Goal: Communication & Community: Answer question/provide support

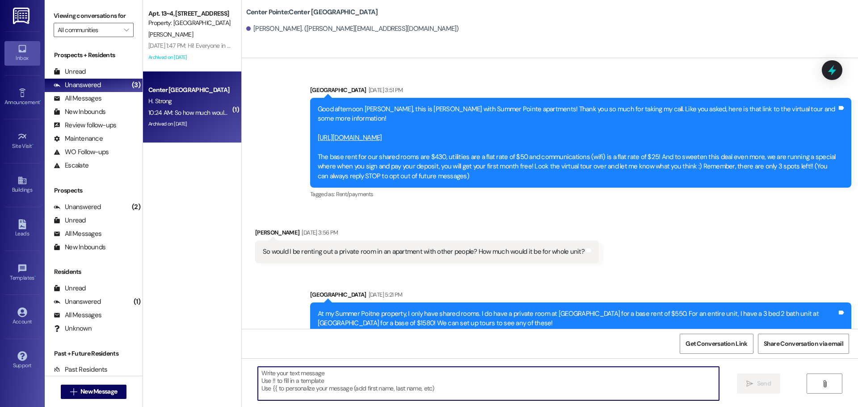
scroll to position [815, 0]
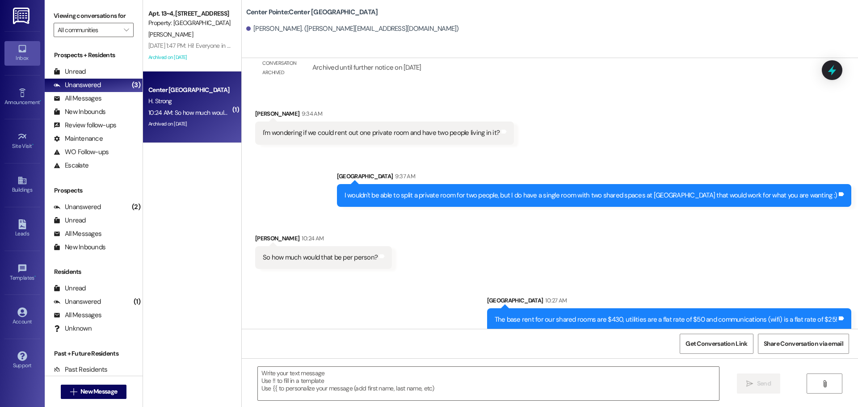
click at [96, 382] on div " New Message" at bounding box center [94, 392] width 66 height 22
click at [102, 392] on span "New Message" at bounding box center [98, 391] width 37 height 9
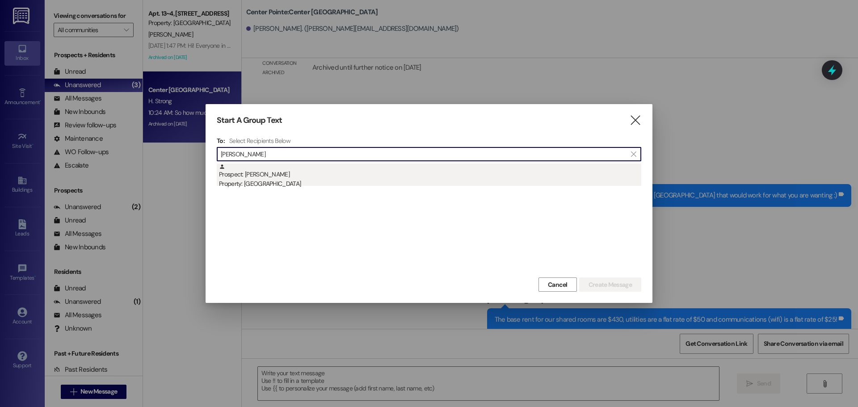
type input "makayla bird"
drag, startPoint x: 276, startPoint y: 177, endPoint x: 424, endPoint y: 207, distance: 150.4
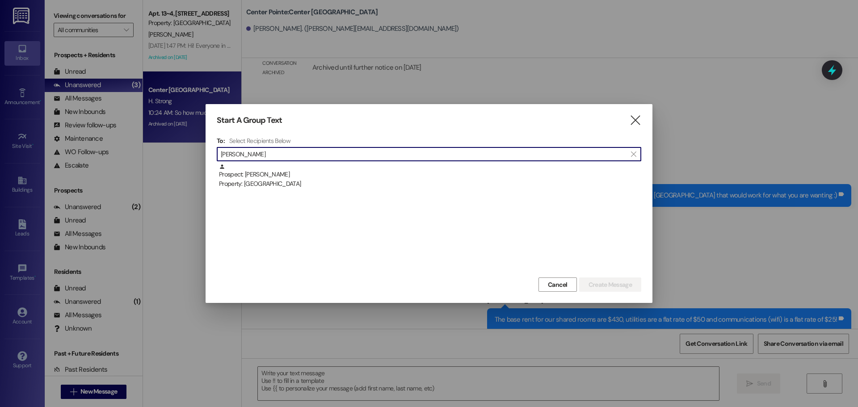
click at [277, 177] on div "Prospect: Makayla Bird Property: Campus Edge" at bounding box center [430, 176] width 422 height 25
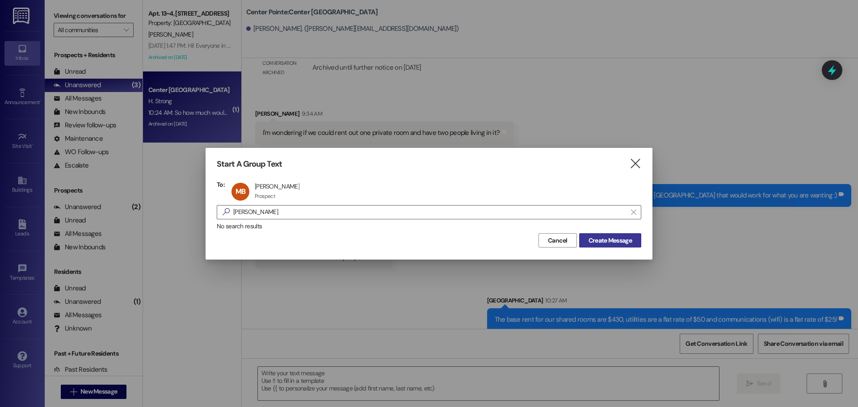
drag, startPoint x: 640, startPoint y: 244, endPoint x: 634, endPoint y: 236, distance: 9.6
click at [635, 240] on button "Create Message" at bounding box center [610, 240] width 62 height 14
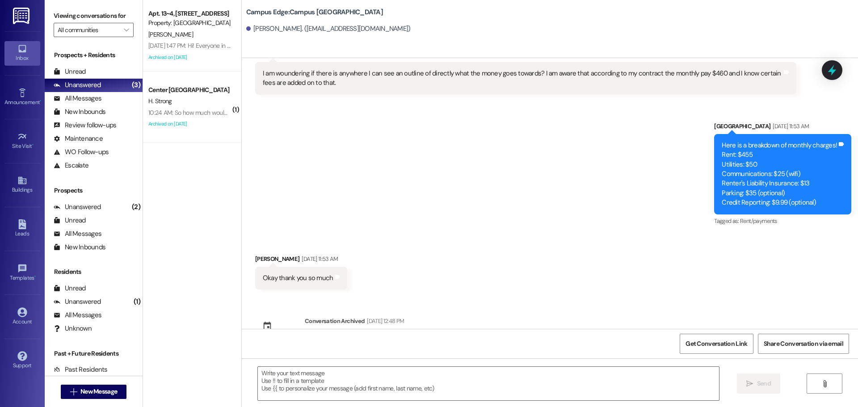
scroll to position [845, 0]
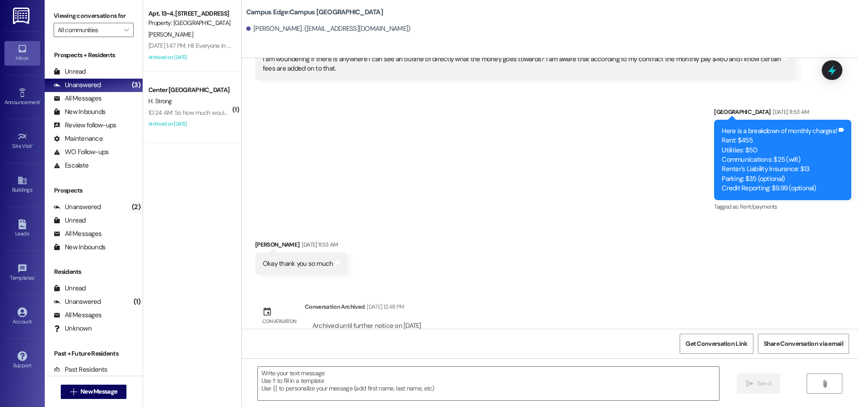
click at [363, 403] on div " Send " at bounding box center [550, 391] width 616 height 67
click at [369, 388] on textarea at bounding box center [488, 384] width 461 height 34
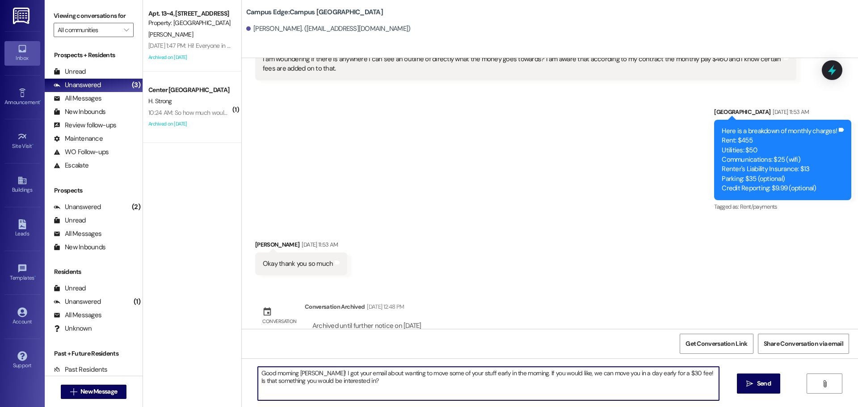
type textarea "Good morning Makayla! I got your email about wanting to move some of your stuff…"
click at [403, 385] on textarea "Good morning Makayla! I got your email about wanting to move some of your stuff…" at bounding box center [488, 384] width 461 height 34
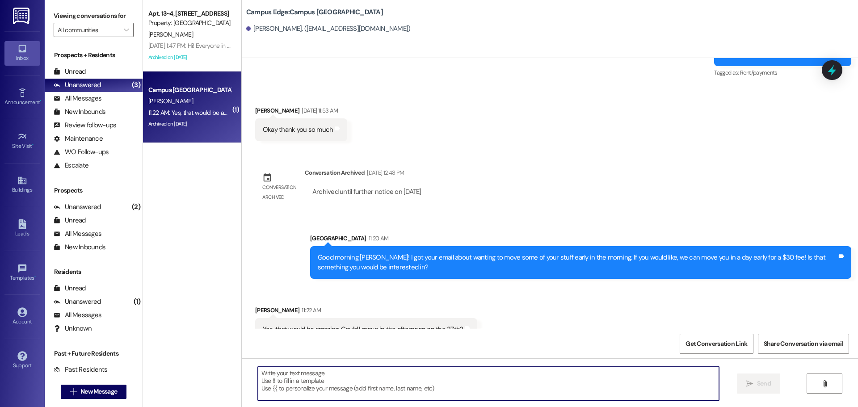
scroll to position [979, 0]
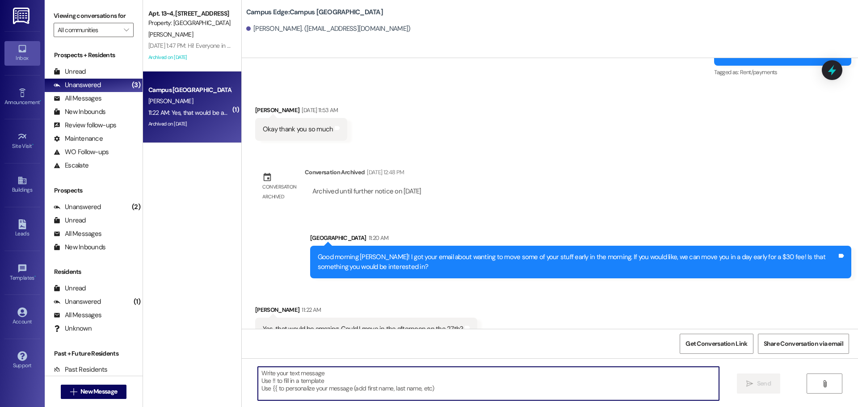
click at [356, 386] on textarea at bounding box center [488, 384] width 461 height 34
click at [378, 370] on textarea at bounding box center [488, 384] width 461 height 34
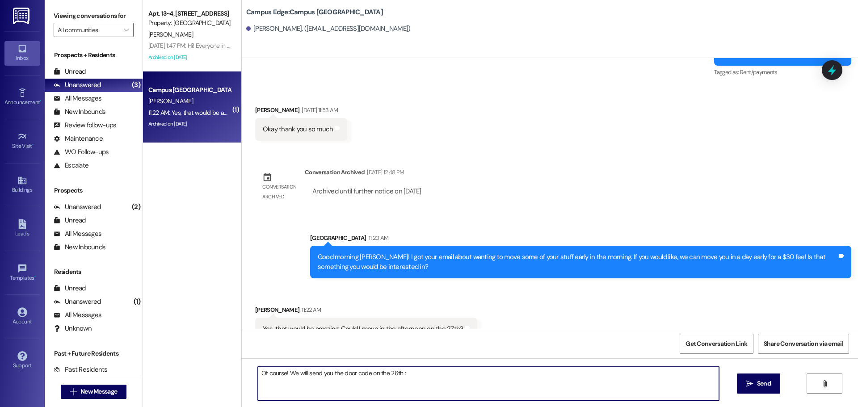
type textarea "Of course! We will send you the door code on the 26th :)"
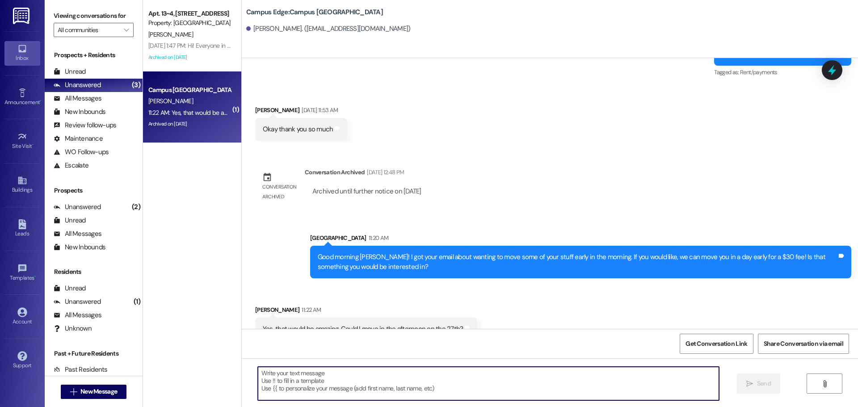
scroll to position [979, 0]
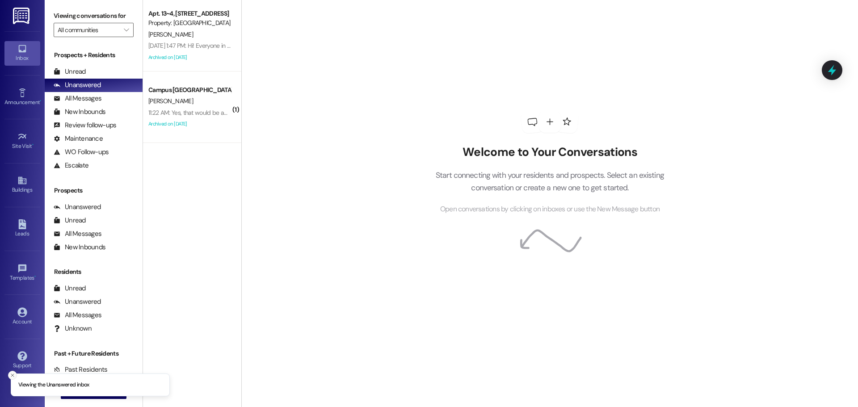
click at [8, 373] on button "Close toast" at bounding box center [12, 375] width 9 height 9
click at [66, 400] on div " New Message" at bounding box center [94, 392] width 66 height 22
click at [74, 398] on button " New Message" at bounding box center [94, 392] width 66 height 14
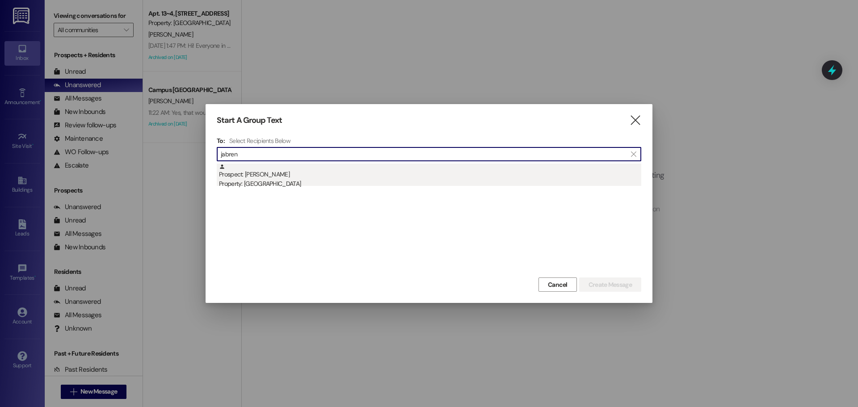
type input "jabren"
drag, startPoint x: 251, startPoint y: 183, endPoint x: 310, endPoint y: 193, distance: 59.8
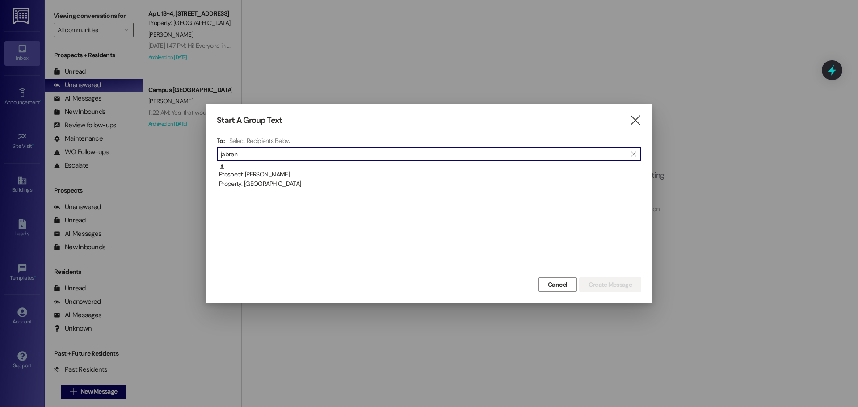
click at [251, 184] on div "Property: [GEOGRAPHIC_DATA]" at bounding box center [430, 183] width 422 height 9
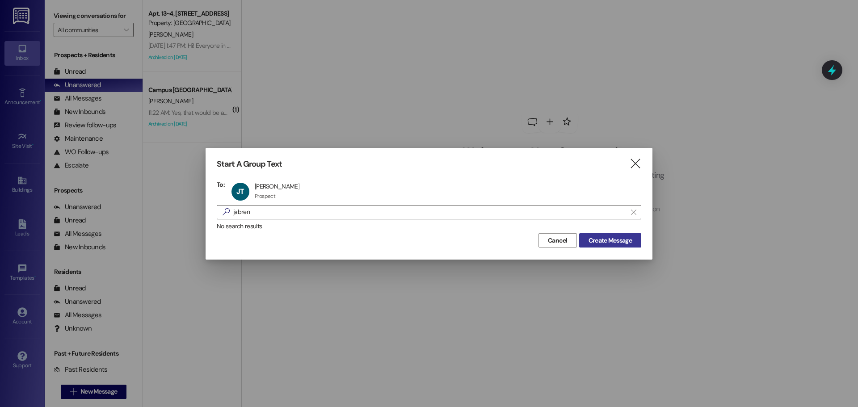
click at [605, 241] on span "Create Message" at bounding box center [609, 240] width 43 height 9
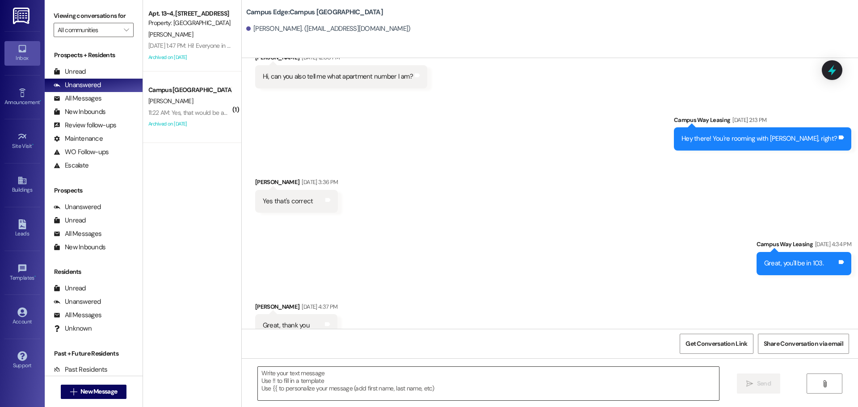
scroll to position [651, 0]
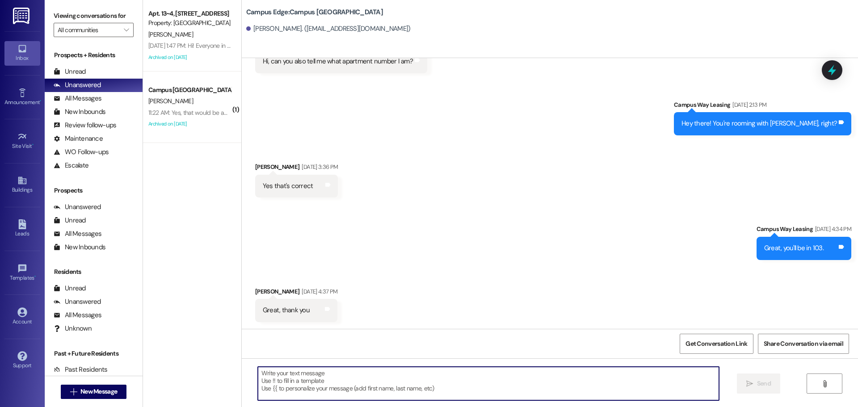
click at [368, 377] on textarea at bounding box center [488, 384] width 461 height 34
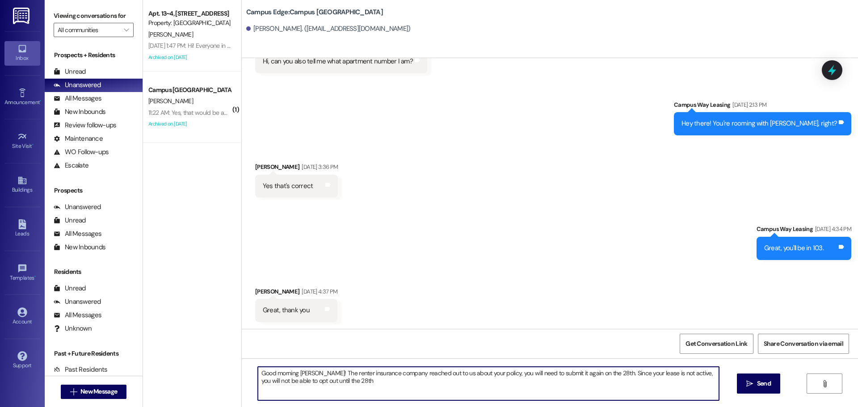
type textarea "Good morning Jabren! The renter insurance company reached out to us about your …"
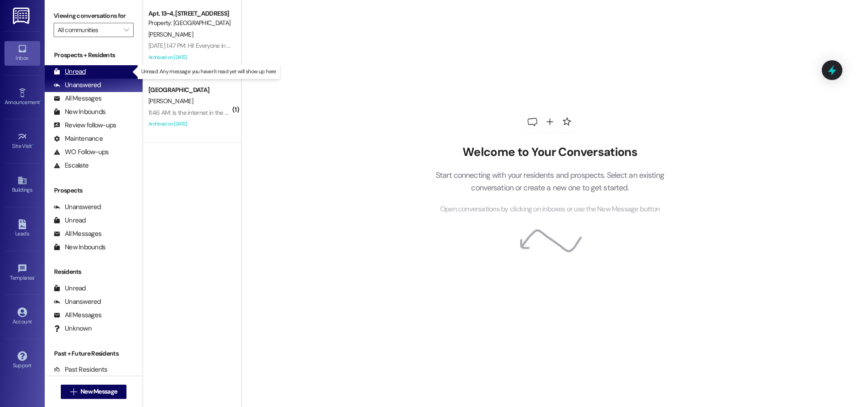
click at [88, 71] on div "Unread (0)" at bounding box center [94, 71] width 98 height 13
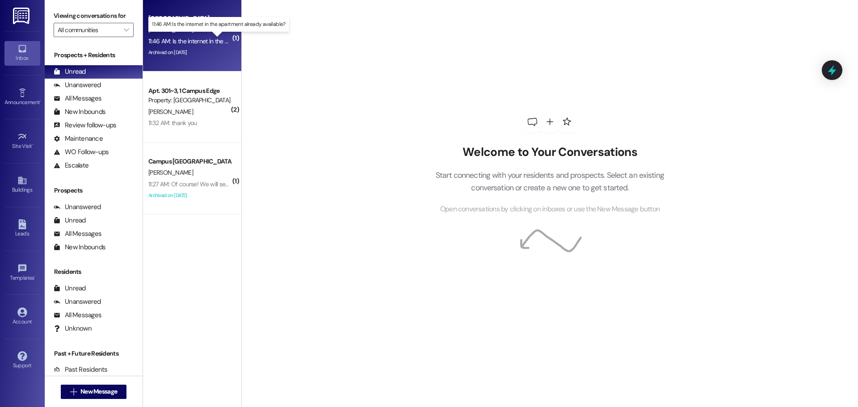
click at [176, 44] on div "11:46 AM: Is the internet in the apartment already available? 11:46 AM: Is the …" at bounding box center [224, 41] width 152 height 8
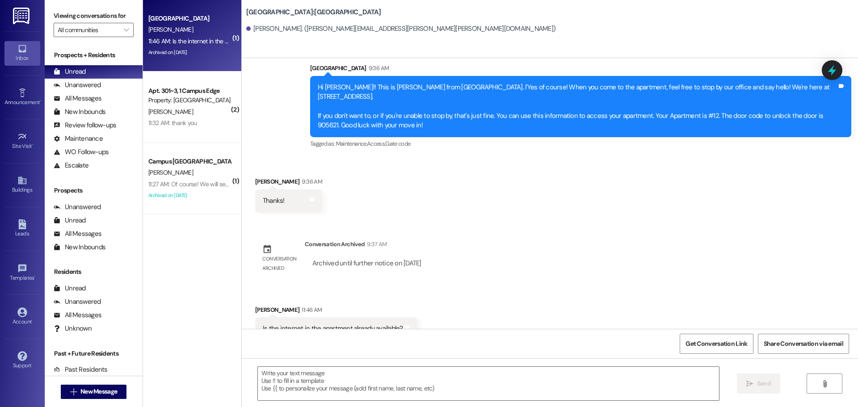
scroll to position [1949, 0]
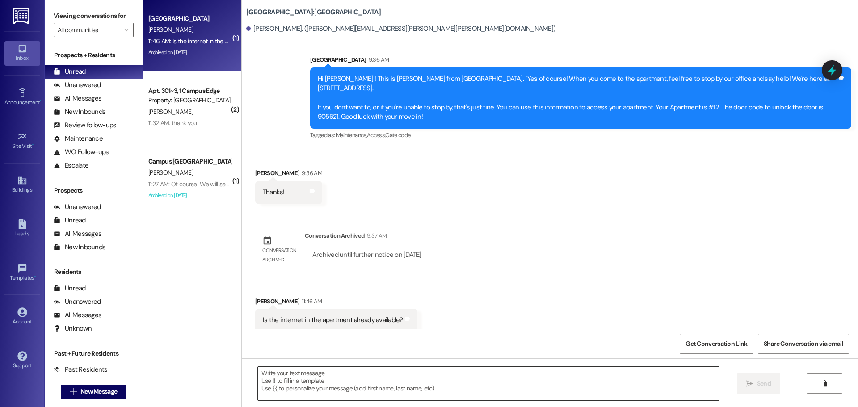
click at [584, 376] on textarea at bounding box center [488, 384] width 461 height 34
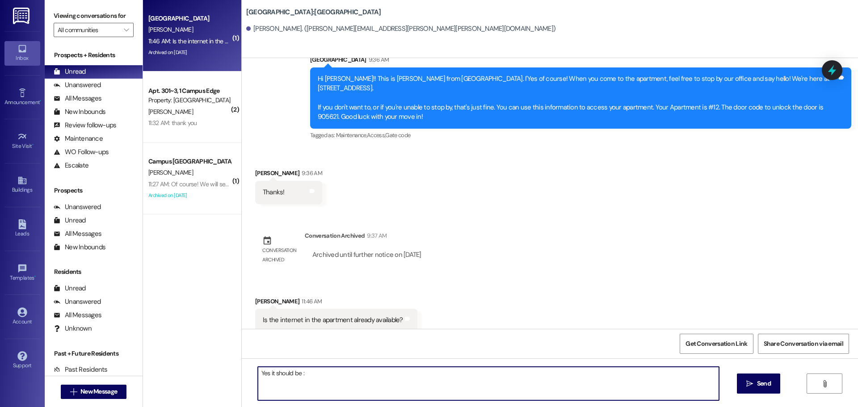
type textarea "Yes it should be :)"
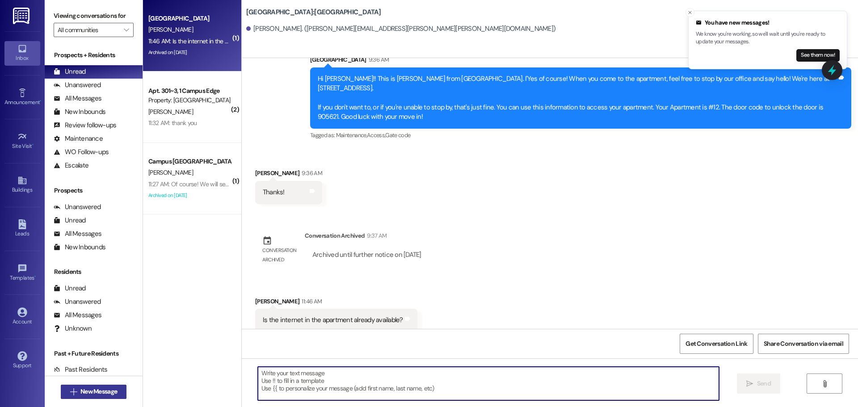
click at [113, 386] on button " New Message" at bounding box center [94, 392] width 66 height 14
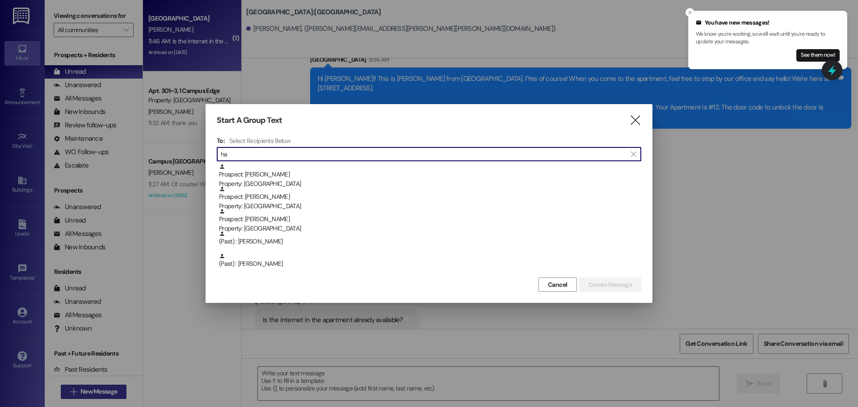
type input "h"
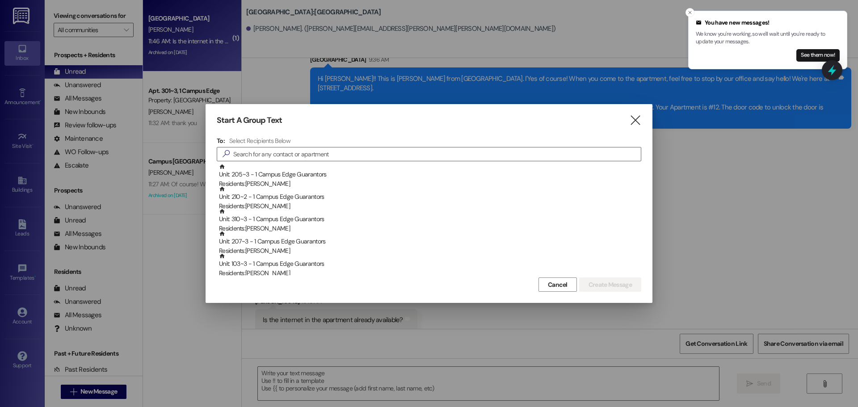
drag, startPoint x: 179, startPoint y: 166, endPoint x: 174, endPoint y: 109, distance: 56.5
click at [179, 165] on div at bounding box center [429, 203] width 858 height 407
click at [643, 115] on div "Start A Group Text  To: Select Recipients Below  Unit: 205~3 - 1 Campus Edge …" at bounding box center [429, 203] width 447 height 199
click at [635, 109] on div "Start A Group Text  To: Select Recipients Below  Unit: 205~3 - 1 Campus Edge …" at bounding box center [429, 203] width 447 height 199
click at [636, 113] on div "Start A Group Text  To: Select Recipients Below  Unit: 205~3 - 1 Campus Edge …" at bounding box center [429, 203] width 447 height 199
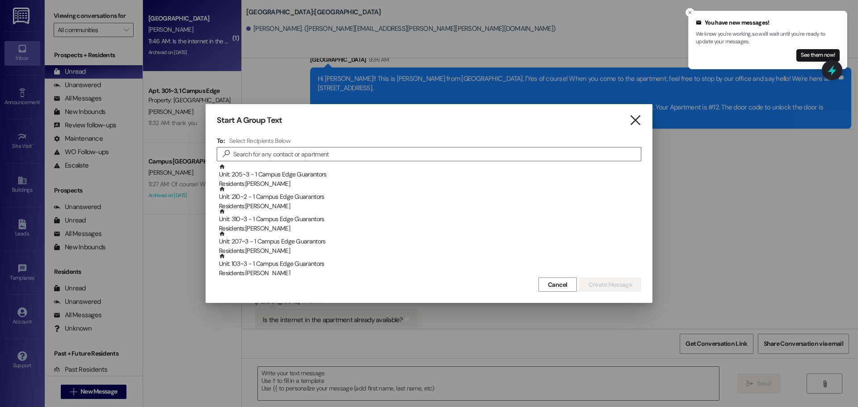
click at [636, 116] on icon "" at bounding box center [635, 120] width 12 height 9
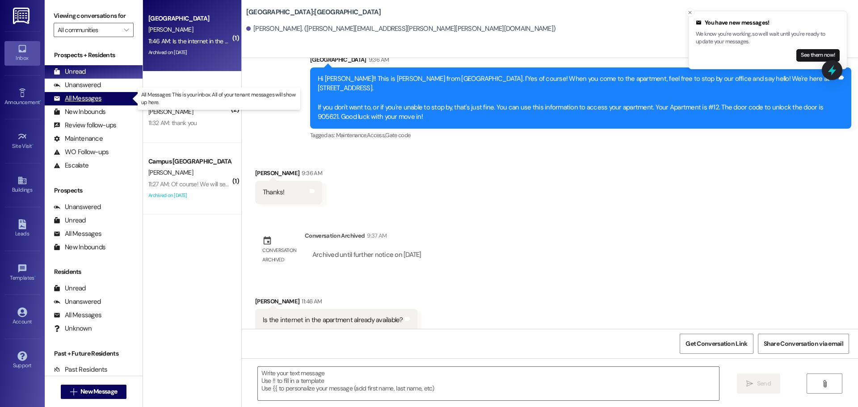
click at [78, 96] on div "All Messages" at bounding box center [78, 98] width 48 height 9
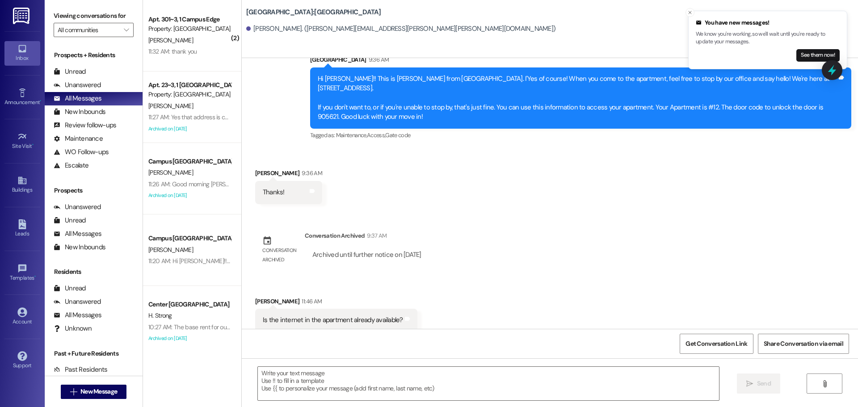
scroll to position [402, 0]
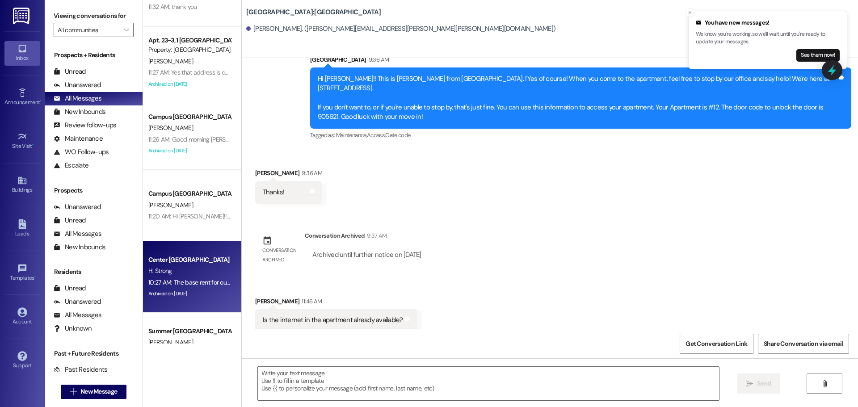
click at [194, 274] on div "H. Strong" at bounding box center [189, 270] width 84 height 11
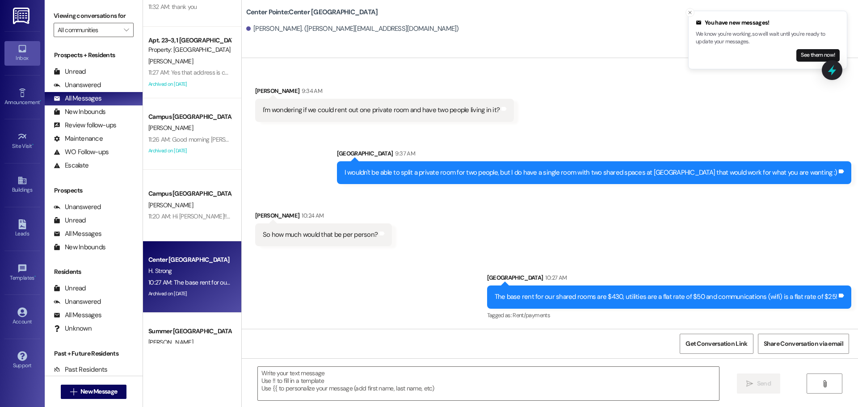
scroll to position [829, 0]
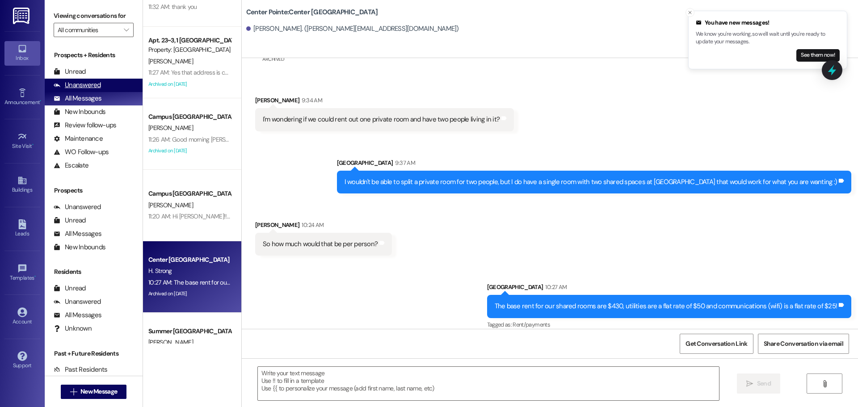
click at [77, 83] on div "Unanswered" at bounding box center [77, 84] width 47 height 9
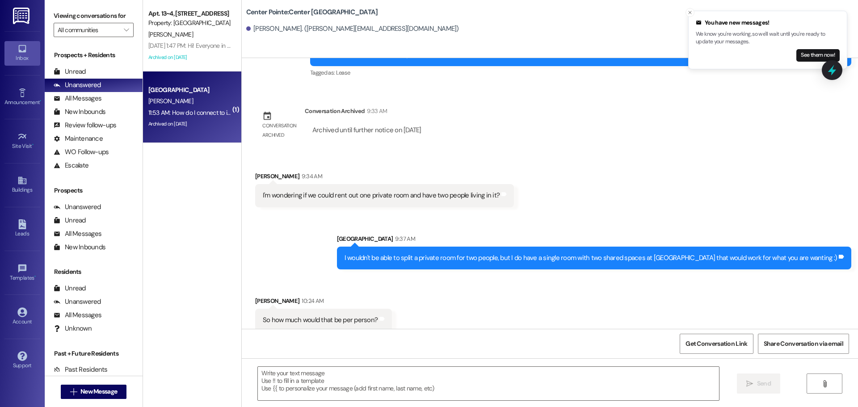
click at [180, 107] on div "11:53 AM: How do I connect to it? 11:53 AM: How do I connect to it?" at bounding box center [189, 112] width 84 height 11
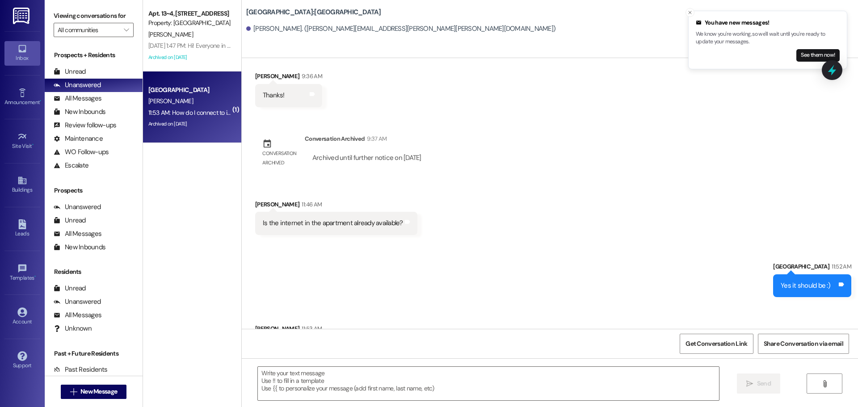
scroll to position [2073, 0]
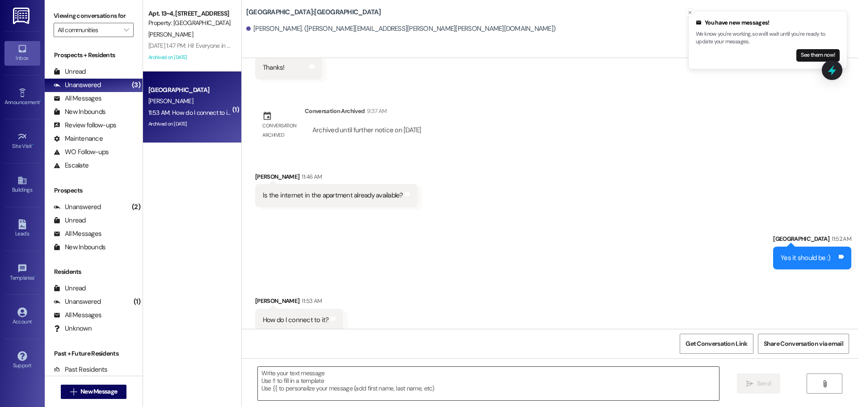
drag, startPoint x: 339, startPoint y: 405, endPoint x: 346, endPoint y: 393, distance: 13.4
click at [343, 396] on div " Send " at bounding box center [550, 391] width 616 height 67
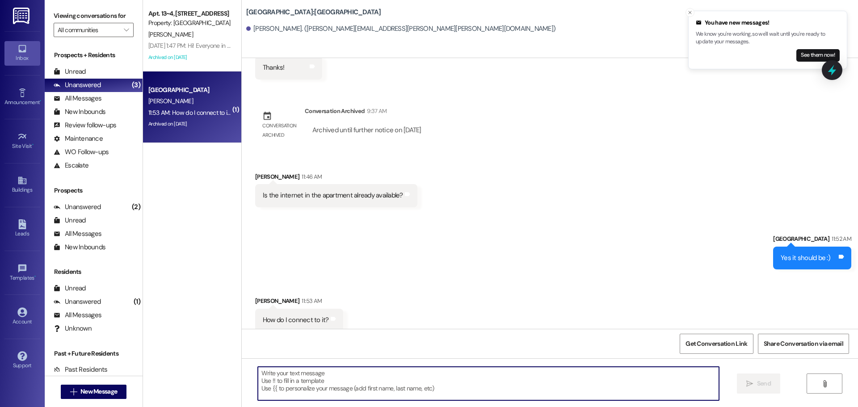
click at [346, 393] on textarea at bounding box center [488, 384] width 461 height 34
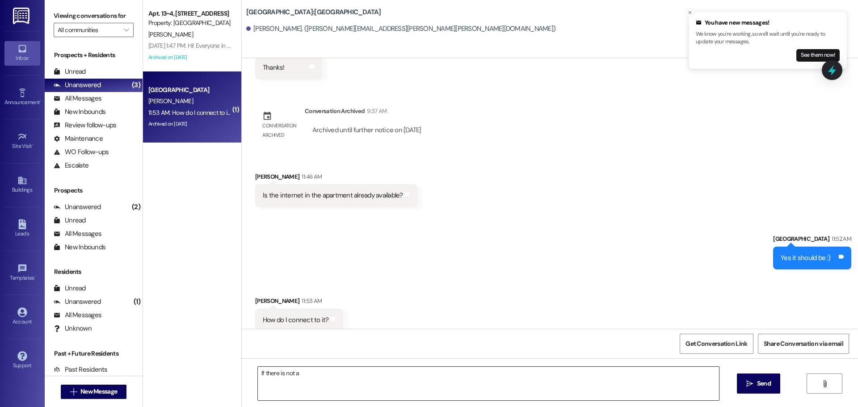
click at [405, 392] on textarea "If there is not a" at bounding box center [488, 384] width 461 height 34
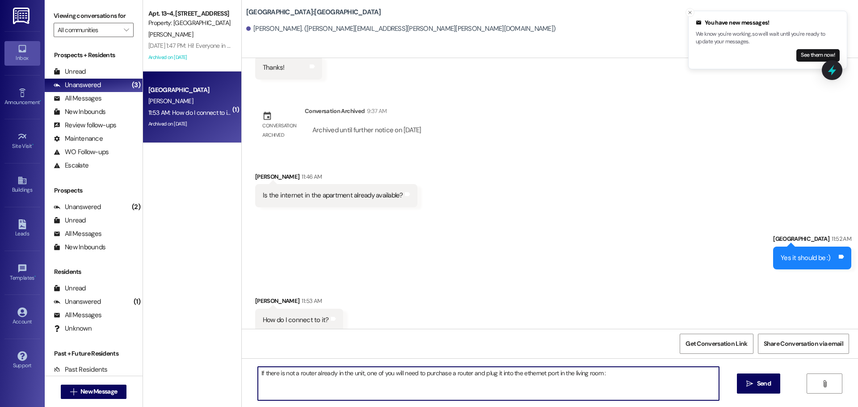
type textarea "If there is not a router already in the unit, one of you will need to purchase …"
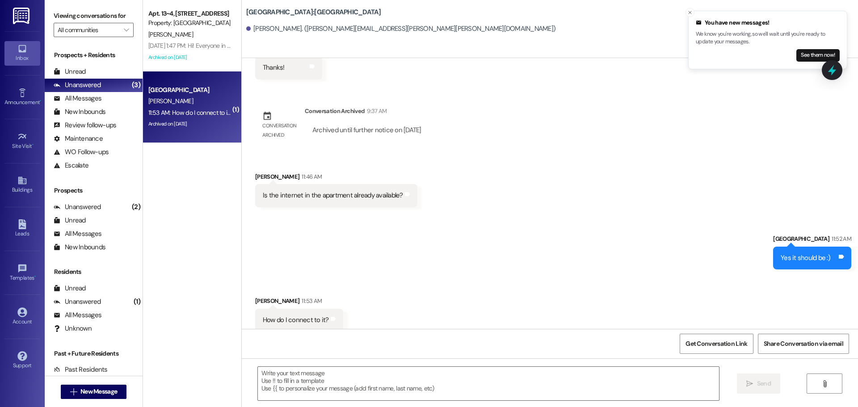
scroll to position [2136, 0]
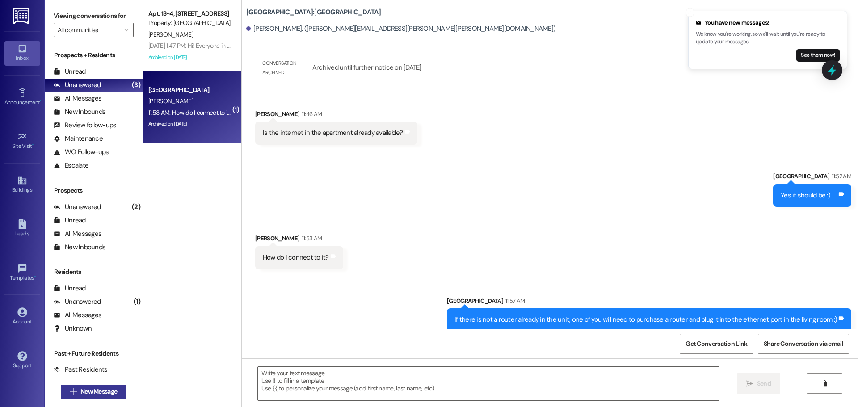
click at [116, 394] on span "New Message" at bounding box center [99, 391] width 40 height 9
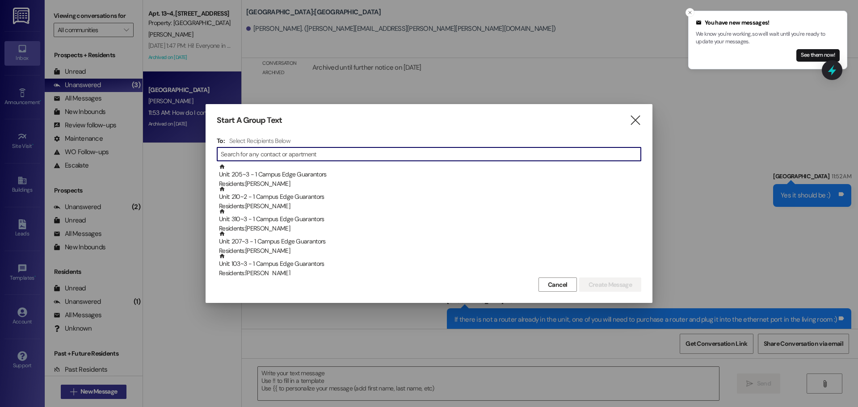
type input "c"
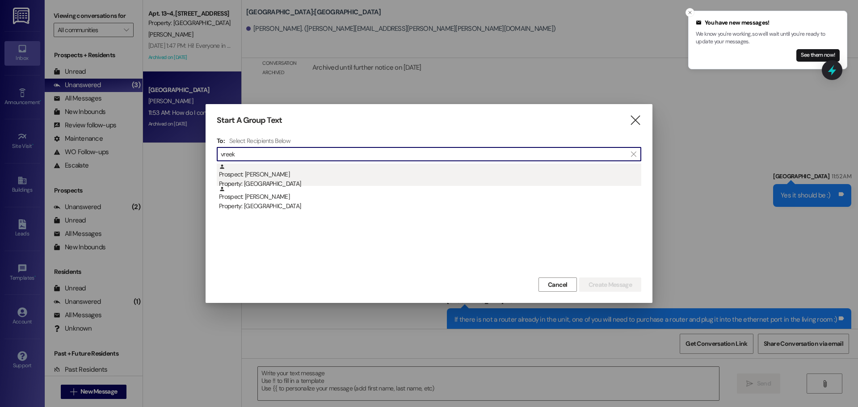
type input "vreek"
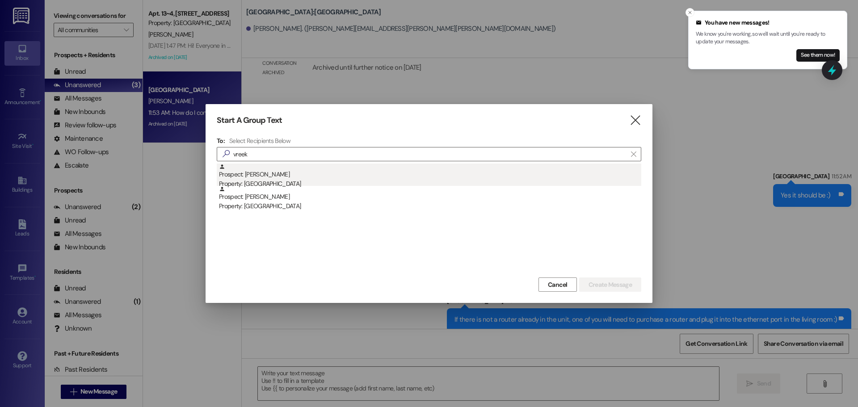
click at [269, 183] on div "Property: [GEOGRAPHIC_DATA]" at bounding box center [430, 183] width 422 height 9
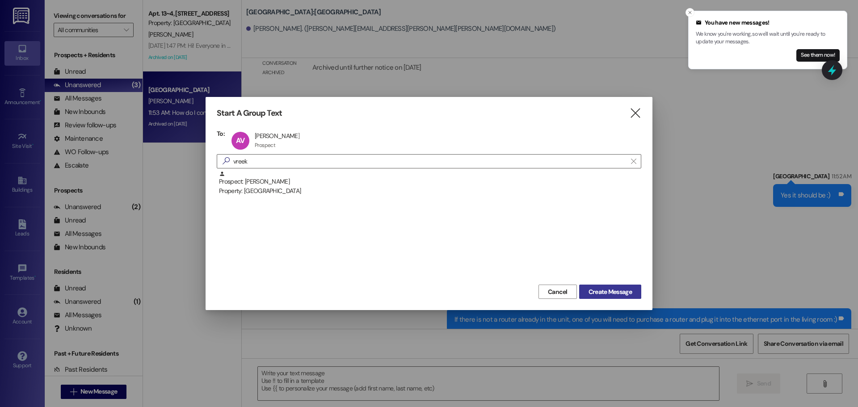
click at [623, 294] on span "Create Message" at bounding box center [609, 291] width 43 height 9
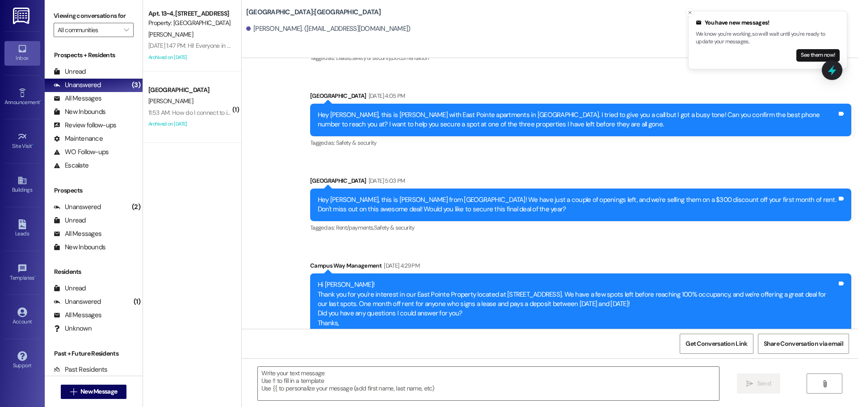
scroll to position [624, 0]
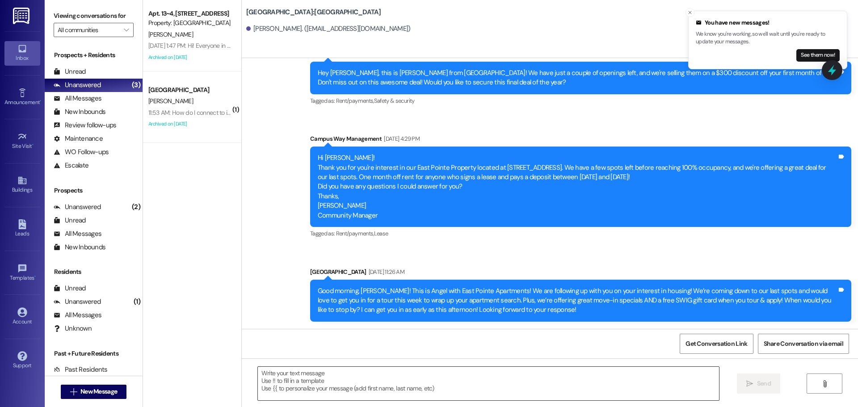
click at [420, 372] on textarea at bounding box center [488, 384] width 461 height 34
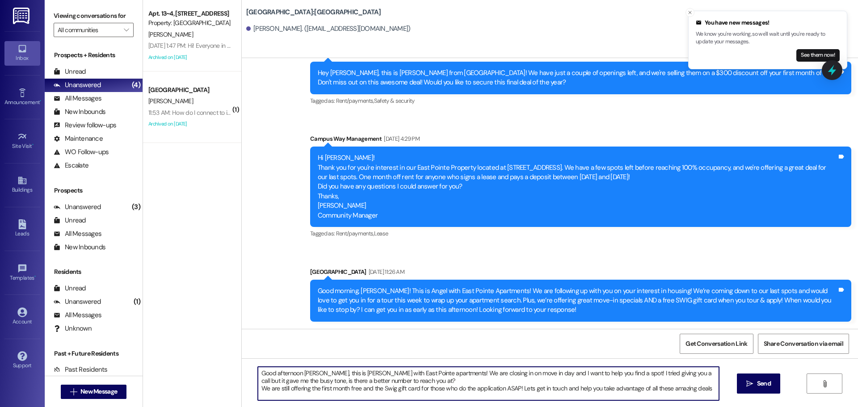
type textarea "Good afternoon [PERSON_NAME], this is [PERSON_NAME] with East Pointe apartments…"
drag, startPoint x: 254, startPoint y: 370, endPoint x: 712, endPoint y: 428, distance: 461.6
click at [712, 407] on html "You have new messages! We know you're working, so we'll wait until you're ready…" at bounding box center [429, 203] width 858 height 407
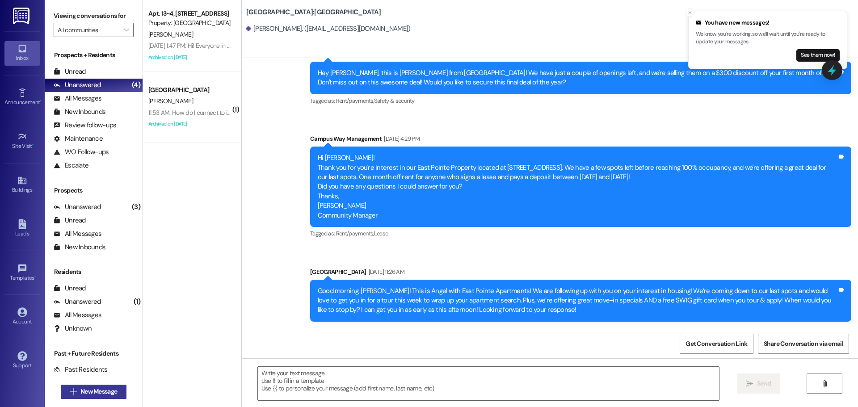
click at [86, 394] on span "New Message" at bounding box center [98, 391] width 37 height 9
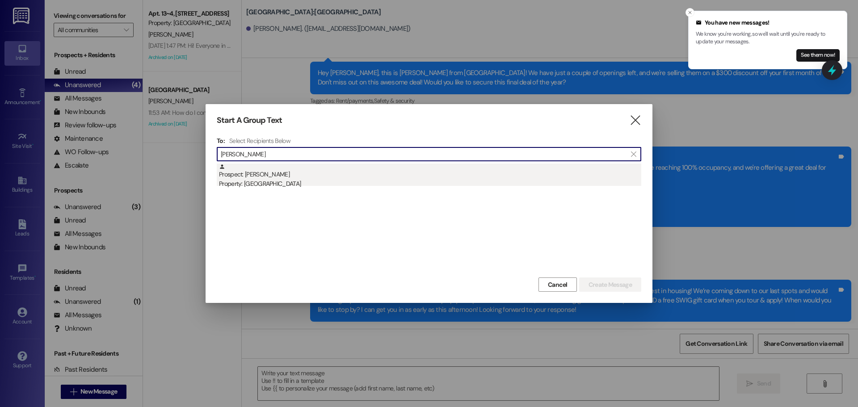
type input "[PERSON_NAME]"
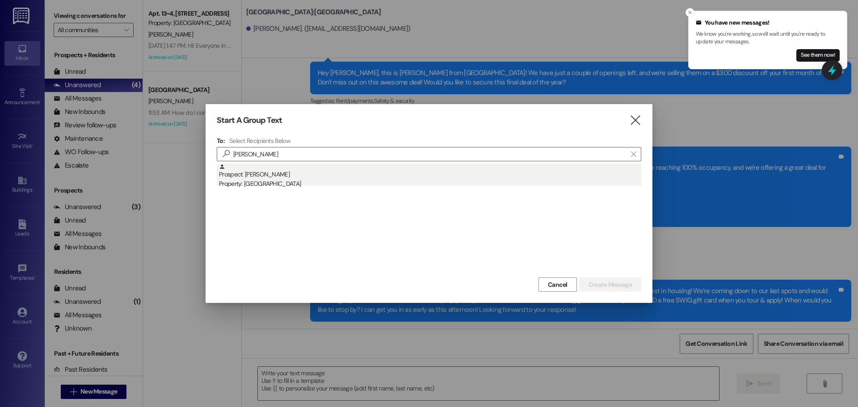
click at [310, 183] on div "Property: [GEOGRAPHIC_DATA]" at bounding box center [430, 183] width 422 height 9
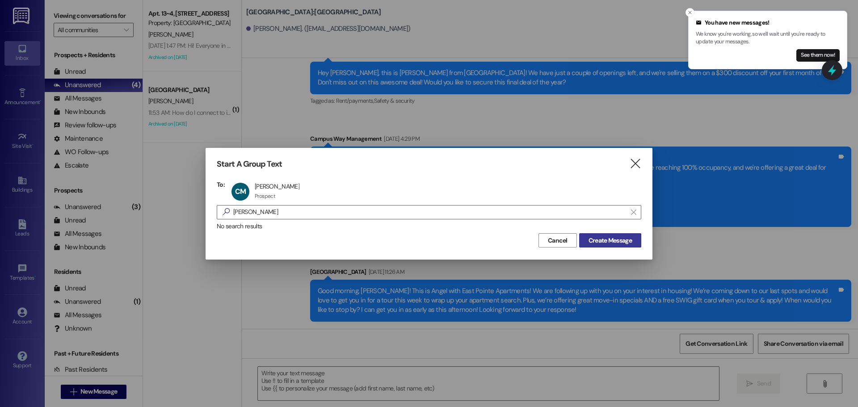
click at [619, 239] on span "Create Message" at bounding box center [609, 240] width 43 height 9
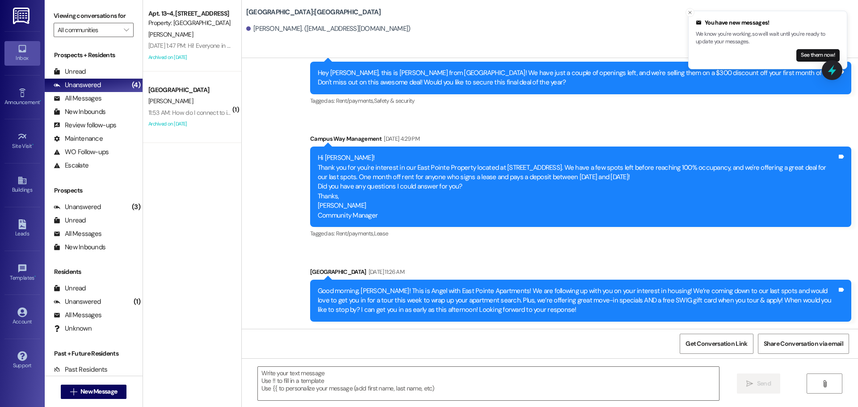
scroll to position [0, 0]
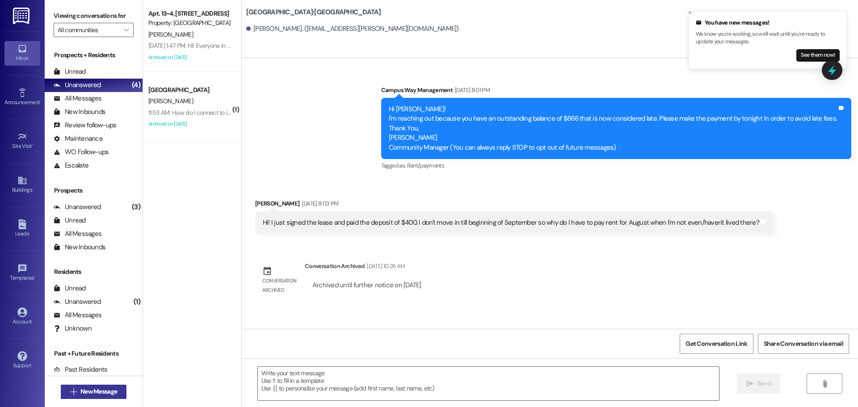
click at [119, 392] on button " New Message" at bounding box center [94, 392] width 66 height 14
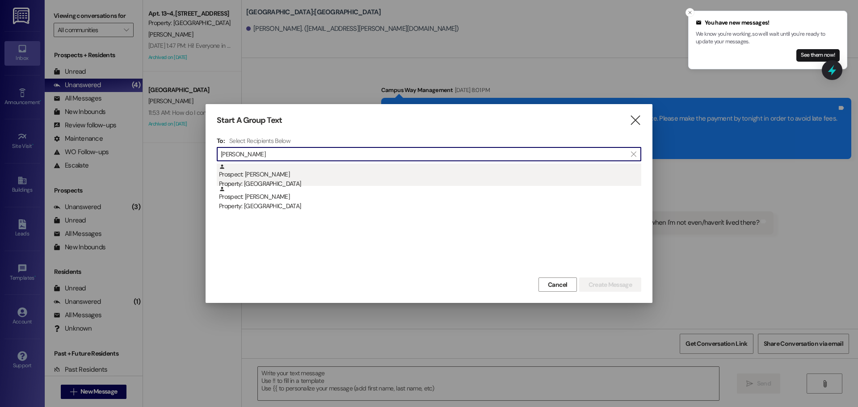
type input "[PERSON_NAME]"
click at [419, 179] on div "Prospect: [PERSON_NAME] Property: [GEOGRAPHIC_DATA]" at bounding box center [430, 176] width 422 height 25
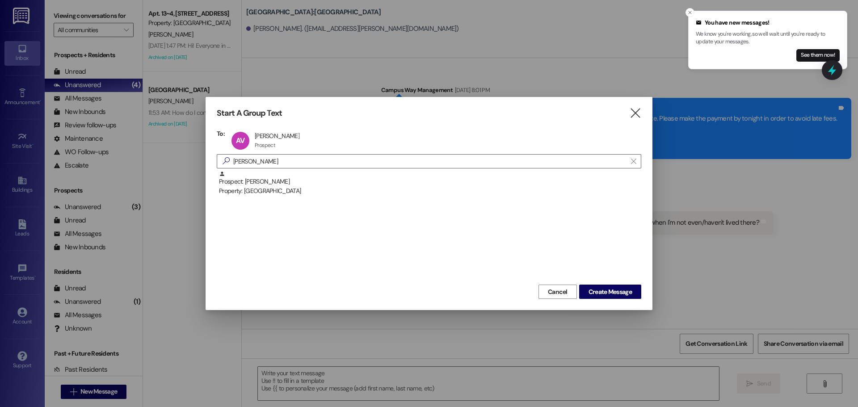
click at [612, 302] on div "Start A Group Text  To: AV [PERSON_NAME] [PERSON_NAME] Prospect Prospect click…" at bounding box center [429, 203] width 447 height 213
drag, startPoint x: 606, startPoint y: 291, endPoint x: 706, endPoint y: 143, distance: 178.9
click at [606, 281] on div "Start A Group Text  To: AV [PERSON_NAME] [PERSON_NAME] Prospect Prospect click…" at bounding box center [429, 203] width 447 height 213
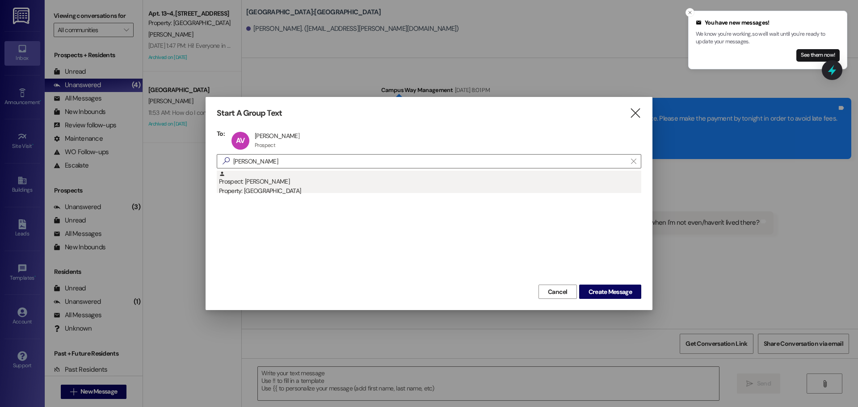
drag, startPoint x: 357, startPoint y: 185, endPoint x: 553, endPoint y: 242, distance: 203.7
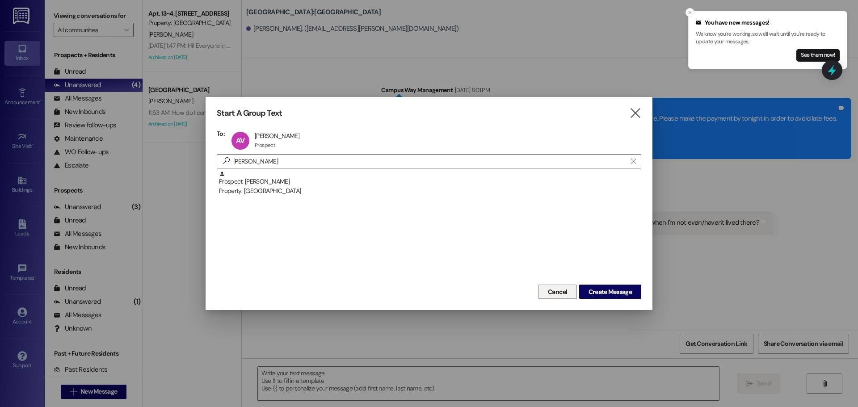
click at [359, 184] on div "Prospect: [PERSON_NAME] Property: Center Pointe" at bounding box center [430, 183] width 422 height 25
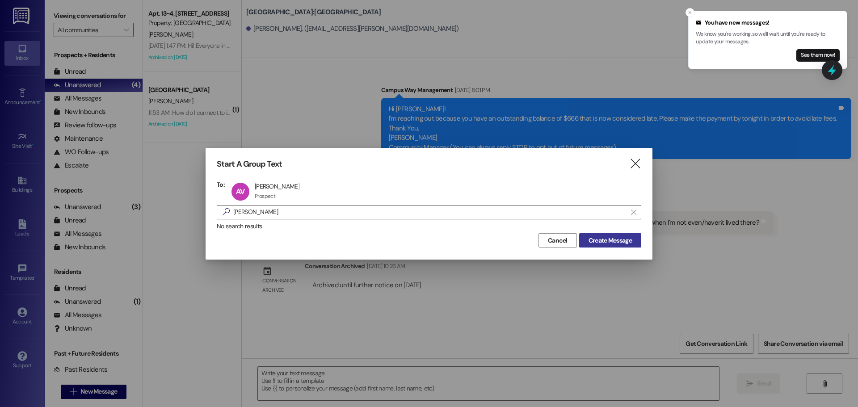
click at [618, 240] on span "Create Message" at bounding box center [609, 240] width 43 height 9
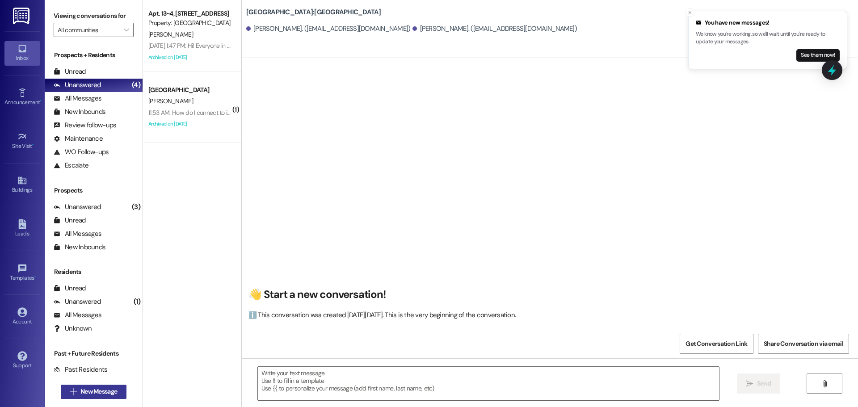
click at [106, 385] on button " New Message" at bounding box center [94, 392] width 66 height 14
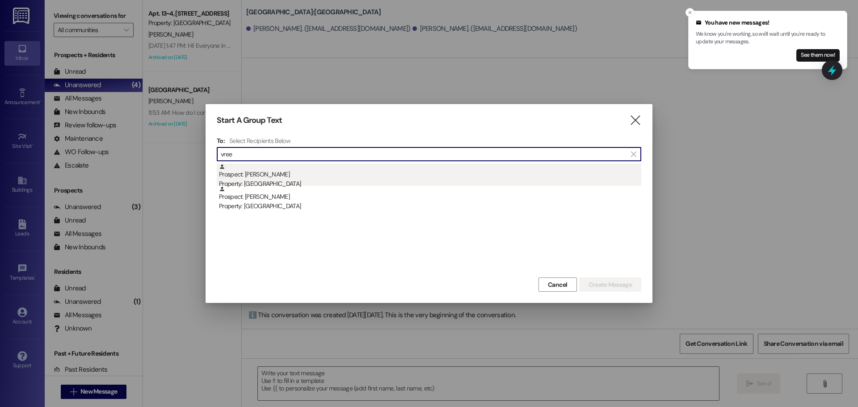
type input "vree"
click at [247, 173] on div "Prospect: [PERSON_NAME] Property: [GEOGRAPHIC_DATA]" at bounding box center [430, 176] width 422 height 25
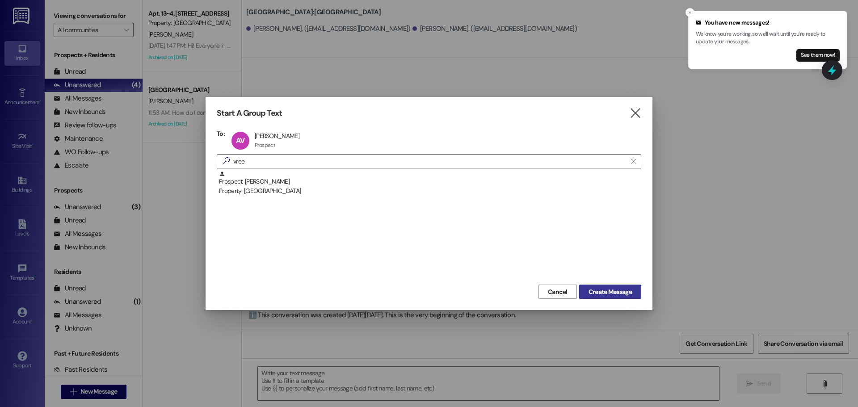
click at [629, 293] on span "Create Message" at bounding box center [609, 291] width 43 height 9
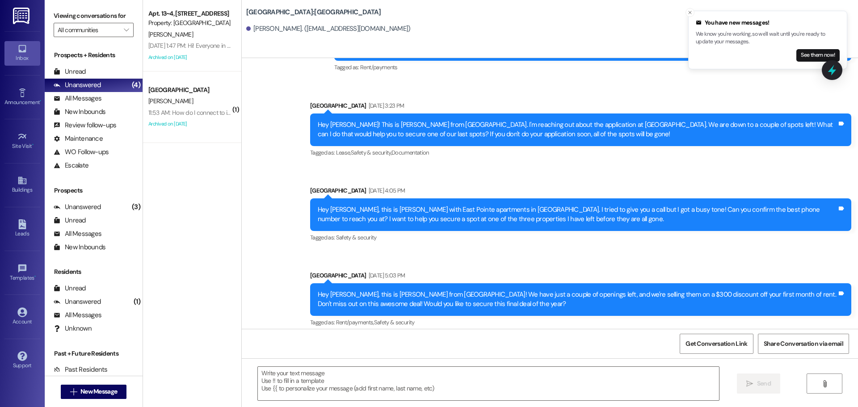
scroll to position [718, 0]
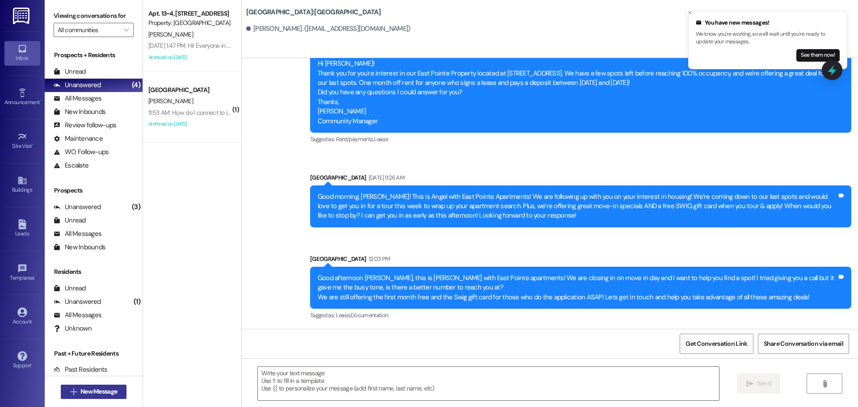
drag, startPoint x: 107, startPoint y: 382, endPoint x: 105, endPoint y: 392, distance: 10.5
click at [105, 389] on div " New Message" at bounding box center [94, 392] width 66 height 22
click at [105, 393] on span "New Message" at bounding box center [98, 391] width 37 height 9
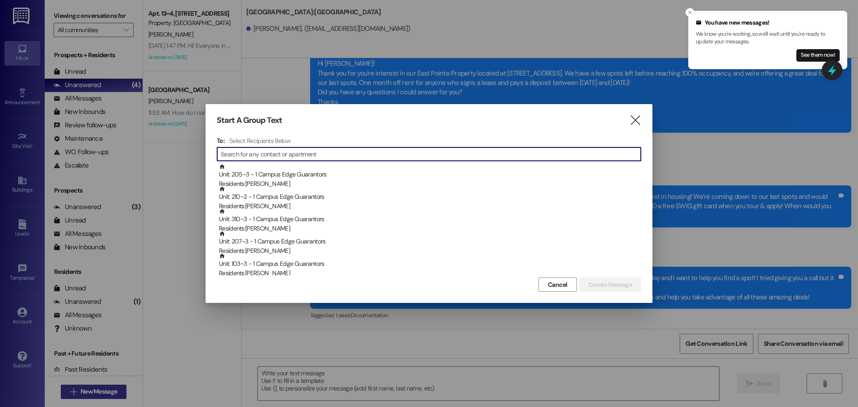
type input "o"
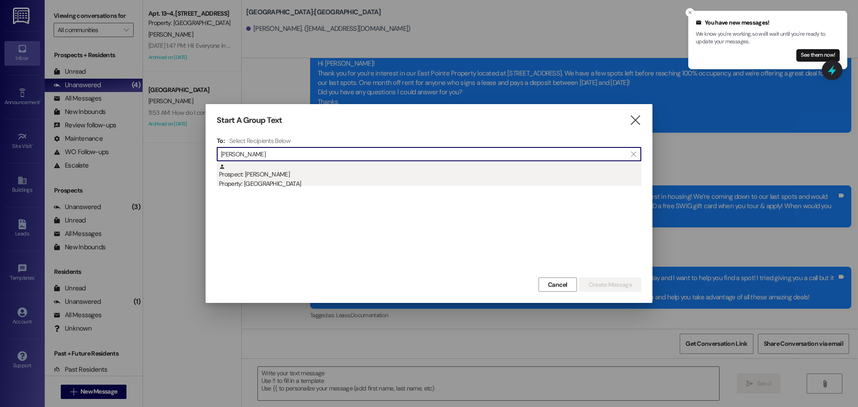
type input "[PERSON_NAME]"
click at [300, 179] on div "Prospect: [PERSON_NAME] Property: [GEOGRAPHIC_DATA]" at bounding box center [430, 176] width 422 height 25
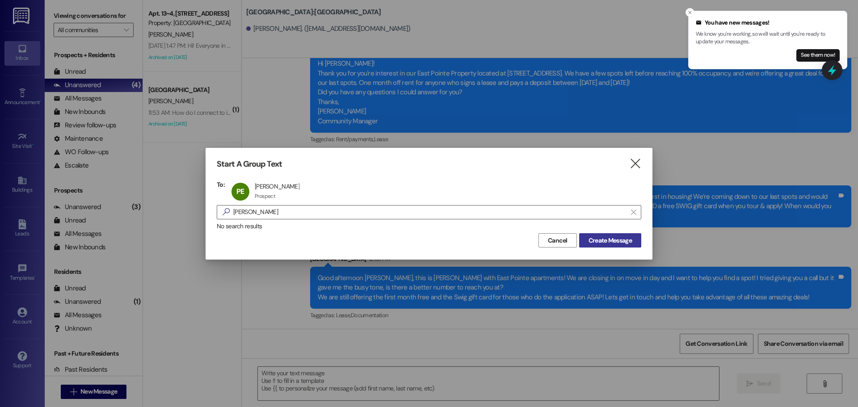
click at [630, 242] on span "Create Message" at bounding box center [609, 240] width 43 height 9
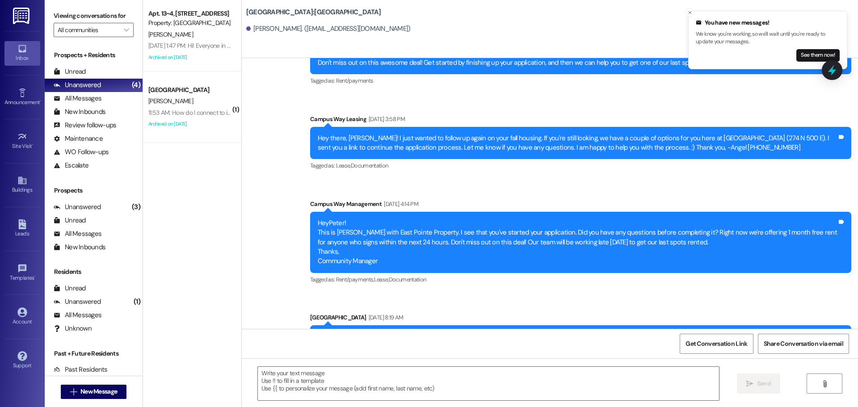
scroll to position [1406, 0]
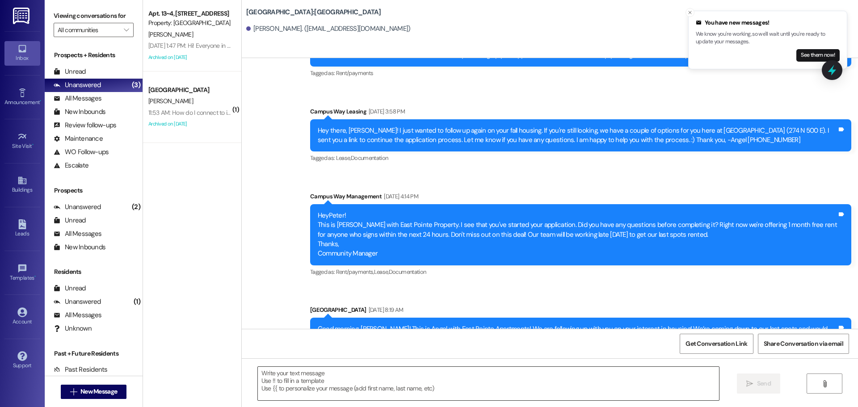
click at [491, 386] on textarea at bounding box center [488, 384] width 461 height 34
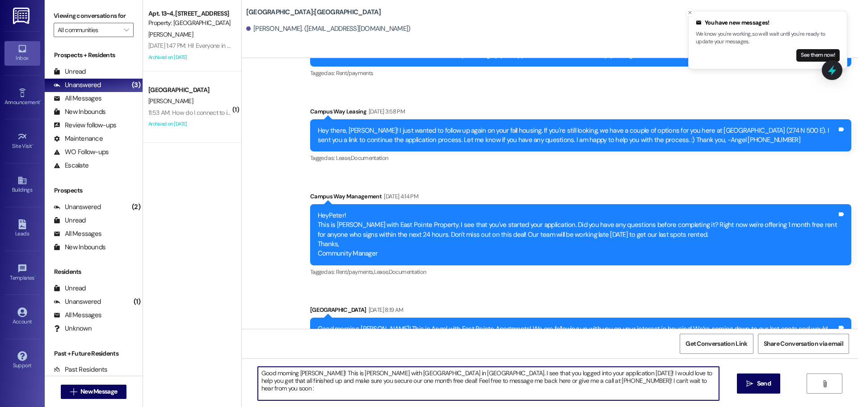
type textarea "Good morning [PERSON_NAME]! This is [PERSON_NAME] with [GEOGRAPHIC_DATA] in [GE…"
click at [491, 386] on textarea "Good morning [PERSON_NAME]! This is [PERSON_NAME] with [GEOGRAPHIC_DATA] in [GE…" at bounding box center [488, 384] width 461 height 34
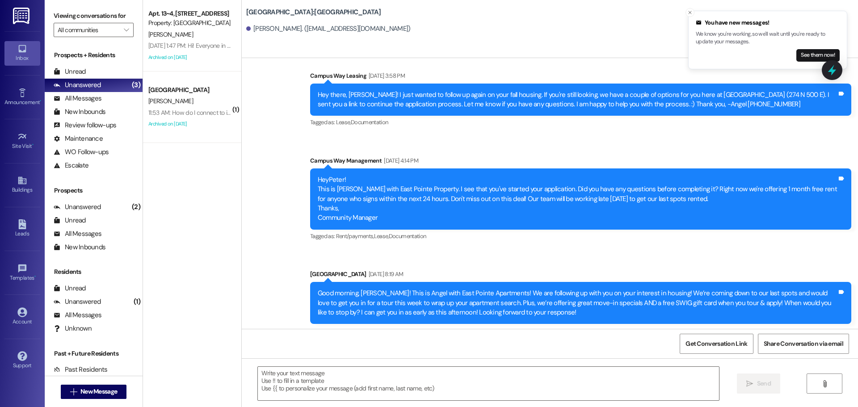
scroll to position [1478, 0]
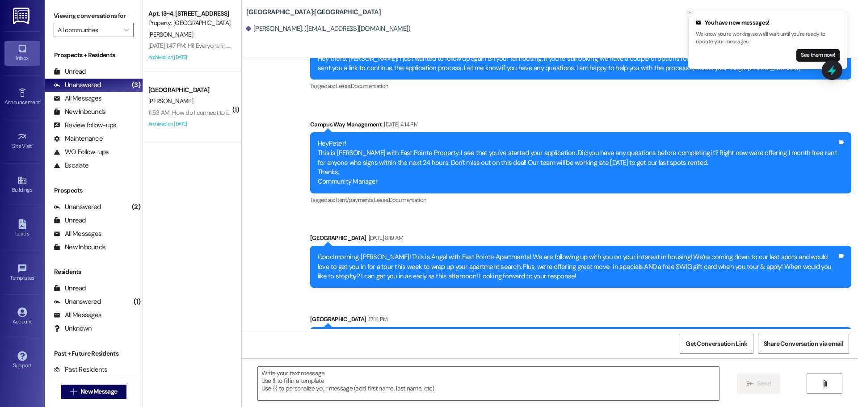
click at [106, 401] on div " New Message" at bounding box center [94, 392] width 66 height 22
click at [114, 389] on span "New Message" at bounding box center [98, 391] width 37 height 9
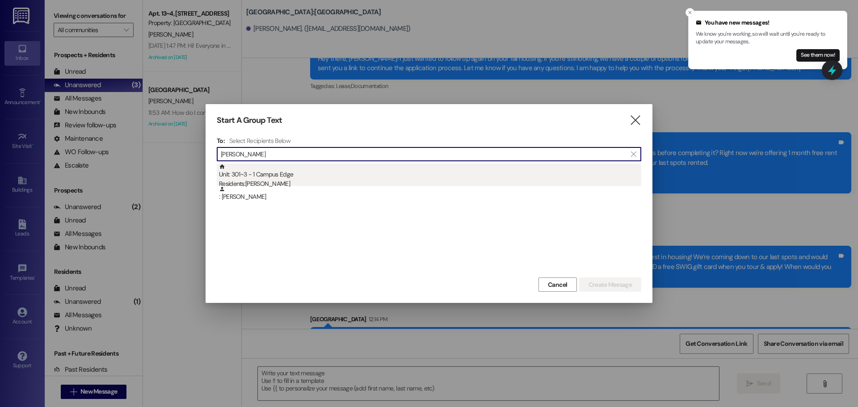
type input "[PERSON_NAME]"
click at [256, 179] on div "Unit: 301~3 - 1 Campus Edge Residents: [PERSON_NAME]" at bounding box center [430, 176] width 422 height 25
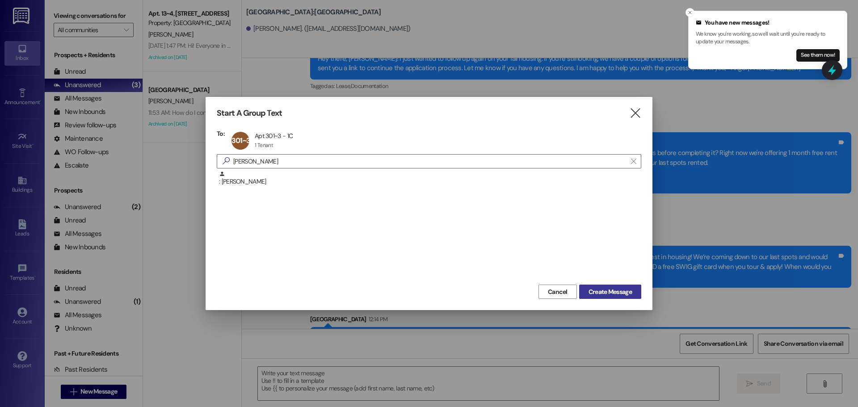
click at [629, 294] on span "Create Message" at bounding box center [609, 291] width 43 height 9
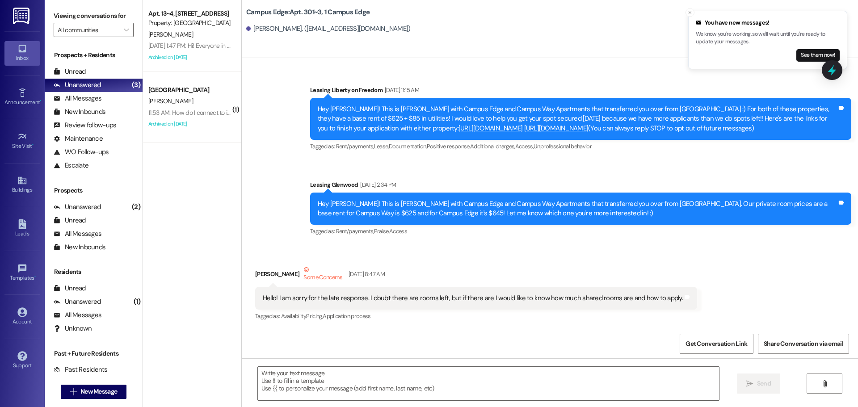
scroll to position [16705, 0]
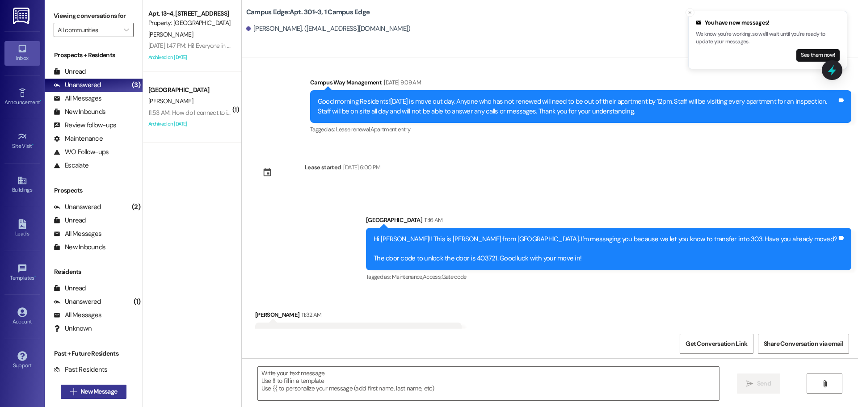
click at [110, 394] on span "New Message" at bounding box center [98, 391] width 37 height 9
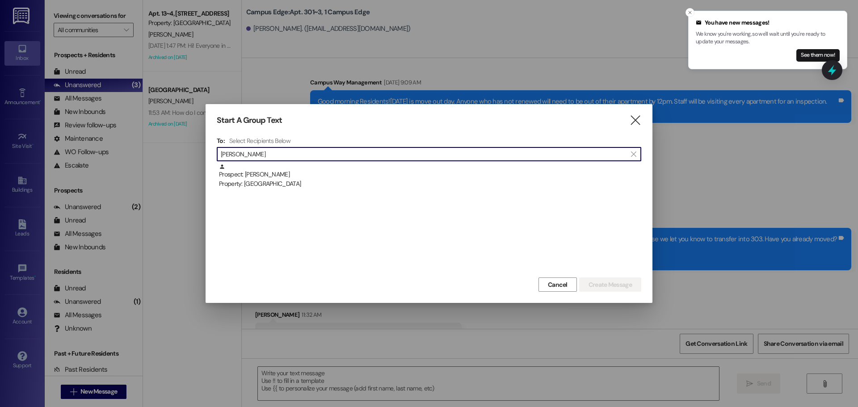
type input "[PERSON_NAME]"
click at [302, 161] on div " [PERSON_NAME] " at bounding box center [429, 154] width 424 height 14
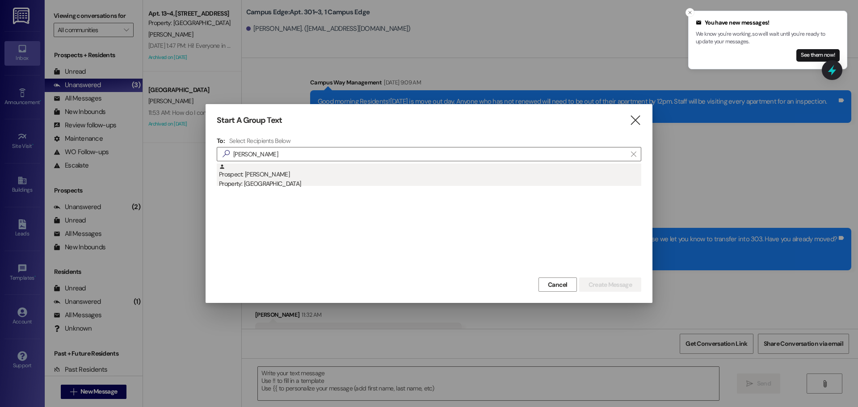
click at [314, 187] on div "Property: [GEOGRAPHIC_DATA]" at bounding box center [430, 183] width 422 height 9
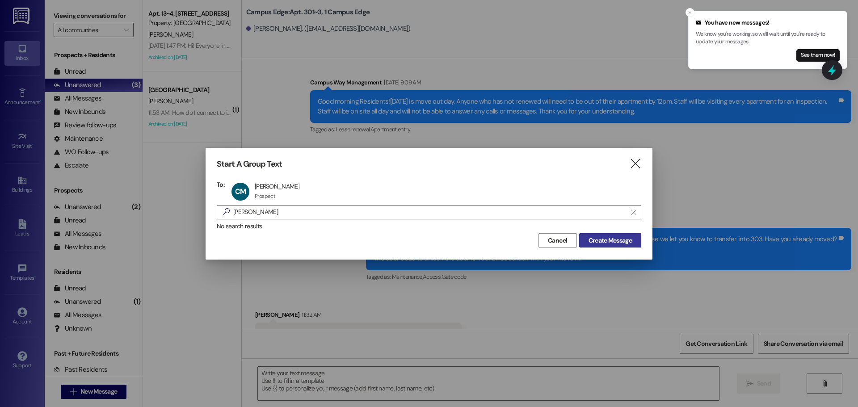
click at [595, 245] on button "Create Message" at bounding box center [610, 240] width 62 height 14
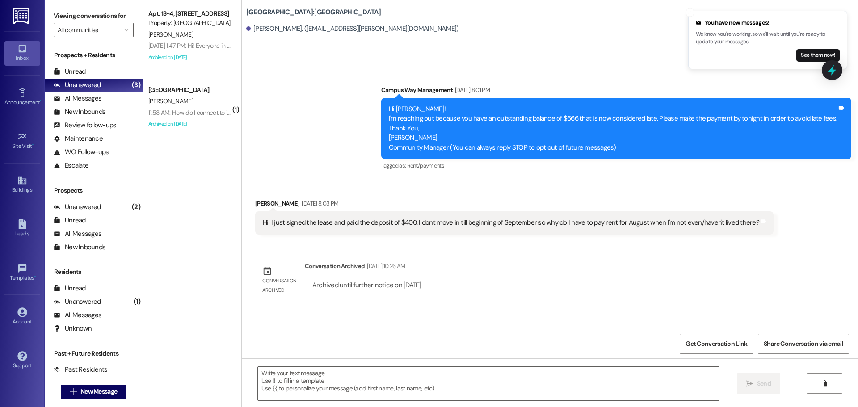
scroll to position [0, 0]
click at [436, 385] on textarea at bounding box center [488, 384] width 461 height 34
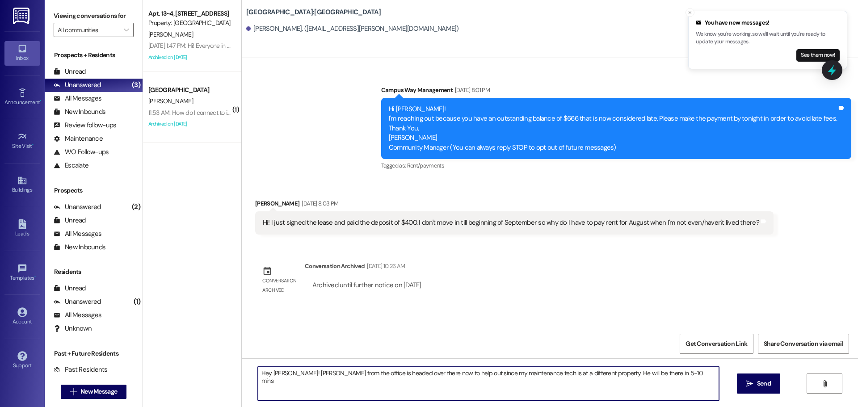
type textarea "Hey [PERSON_NAME]! [PERSON_NAME] from the office is headed over there now to he…"
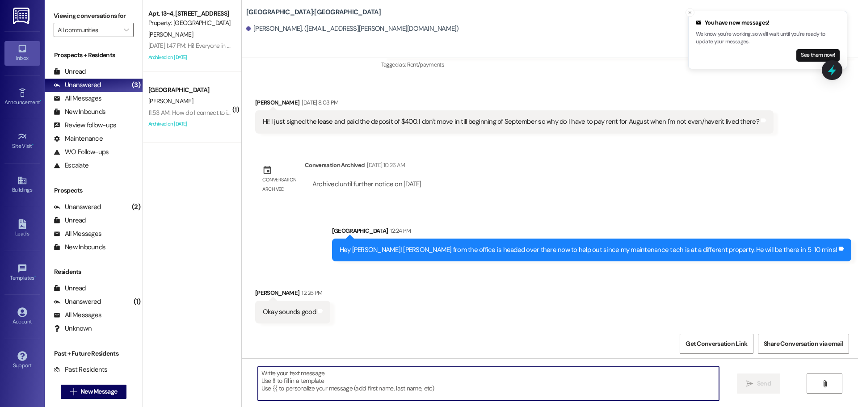
scroll to position [102, 0]
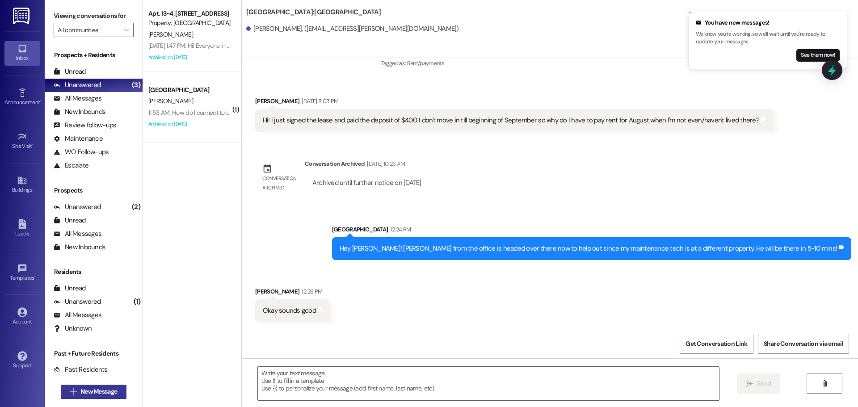
click at [109, 388] on span "New Message" at bounding box center [98, 391] width 37 height 9
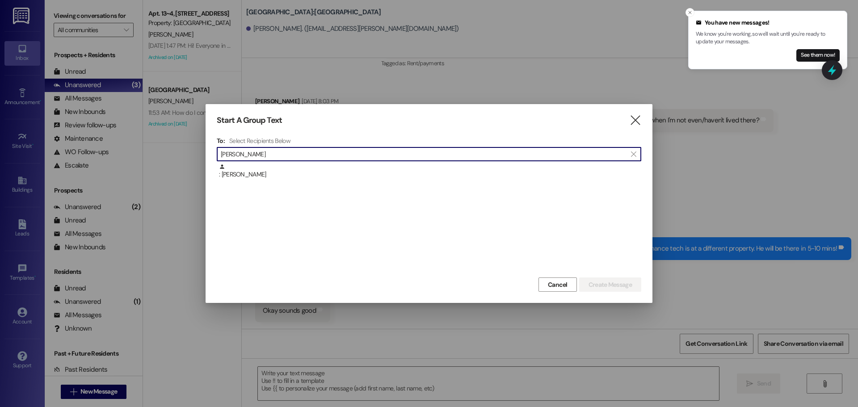
type input "[PERSON_NAME]"
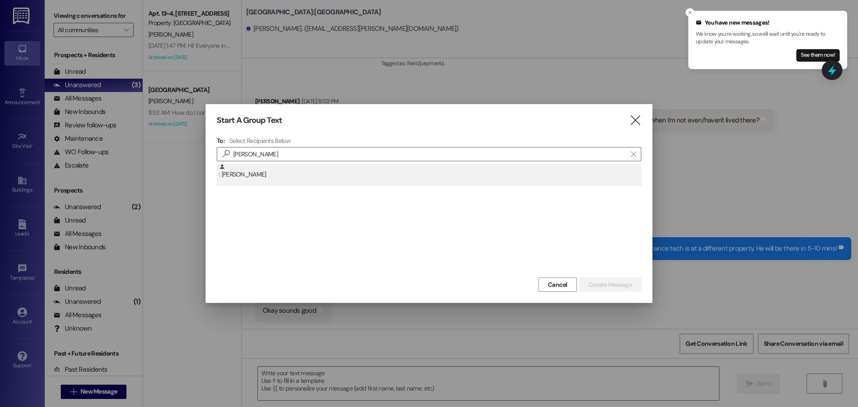
drag, startPoint x: 232, startPoint y: 186, endPoint x: 242, endPoint y: 172, distance: 17.0
click at [233, 186] on div ": [PERSON_NAME]" at bounding box center [429, 220] width 424 height 112
click at [245, 170] on div ": [PERSON_NAME]" at bounding box center [430, 172] width 422 height 16
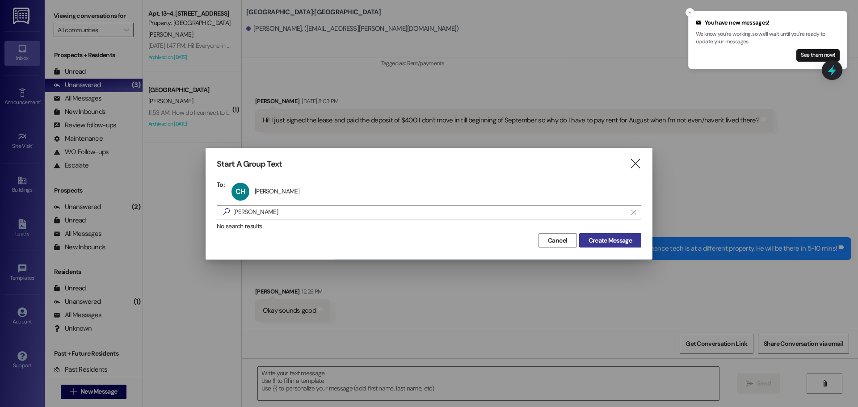
click at [617, 237] on span "Create Message" at bounding box center [609, 240] width 43 height 9
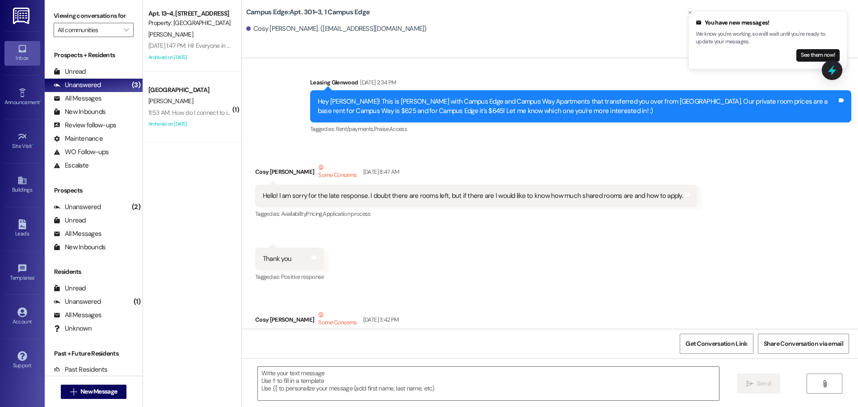
scroll to position [16853, 0]
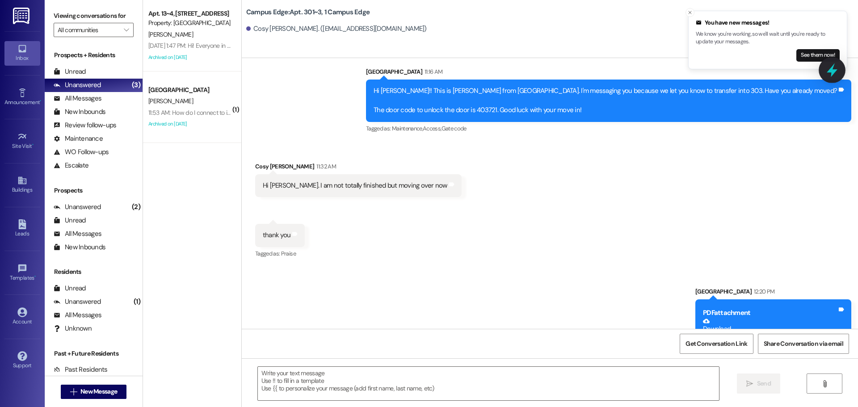
click at [834, 74] on icon at bounding box center [831, 70] width 15 height 15
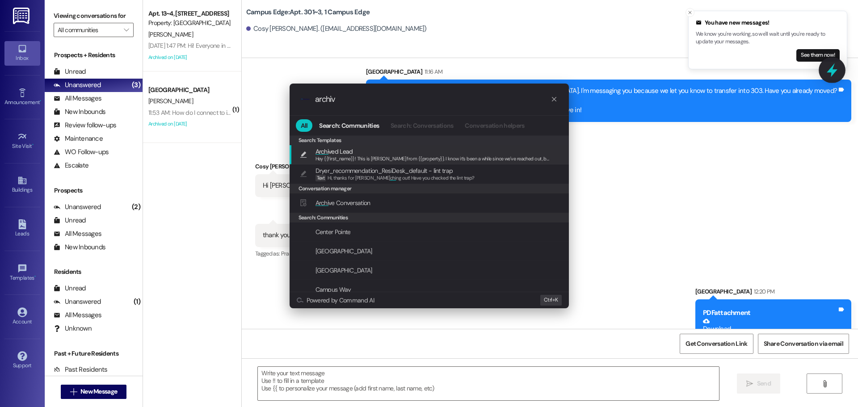
type input "archive"
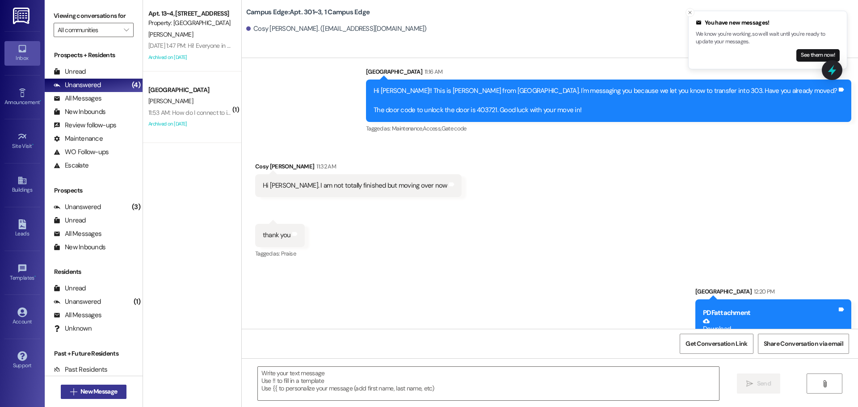
click at [114, 387] on button " New Message" at bounding box center [94, 392] width 66 height 14
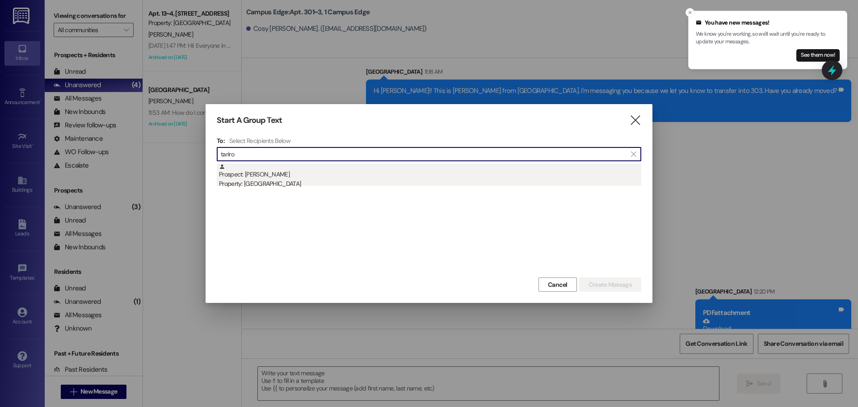
type input "tariro"
drag, startPoint x: 241, startPoint y: 185, endPoint x: 367, endPoint y: 212, distance: 129.2
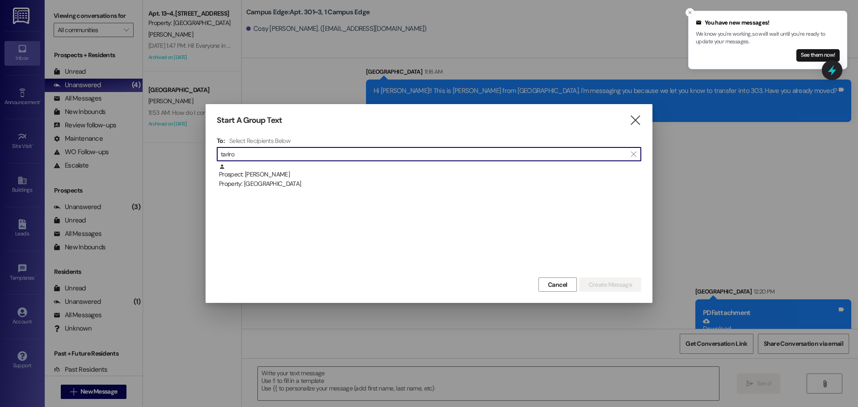
click at [242, 184] on div "Property: [GEOGRAPHIC_DATA]" at bounding box center [430, 183] width 422 height 9
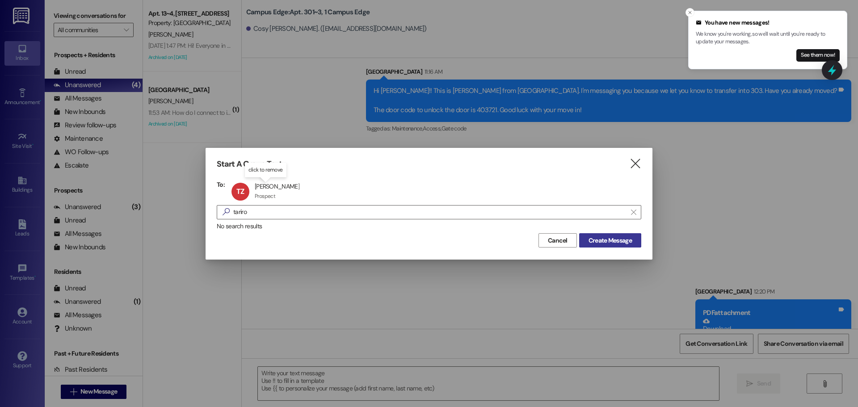
drag, startPoint x: 590, startPoint y: 252, endPoint x: 598, endPoint y: 239, distance: 14.5
click at [591, 250] on div "Start A Group Text  To: TZ [PERSON_NAME] Prospect Prospect click to remove  t…" at bounding box center [429, 203] width 447 height 111
click at [598, 239] on span "Create Message" at bounding box center [609, 240] width 43 height 9
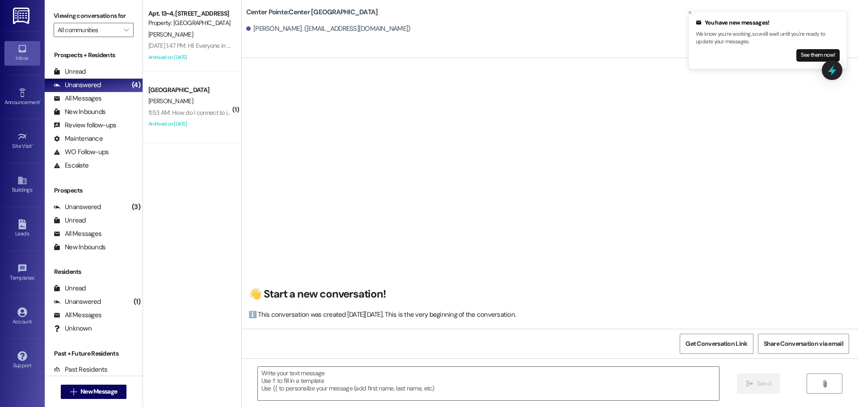
scroll to position [0, 0]
click at [332, 373] on textarea at bounding box center [488, 384] width 461 height 34
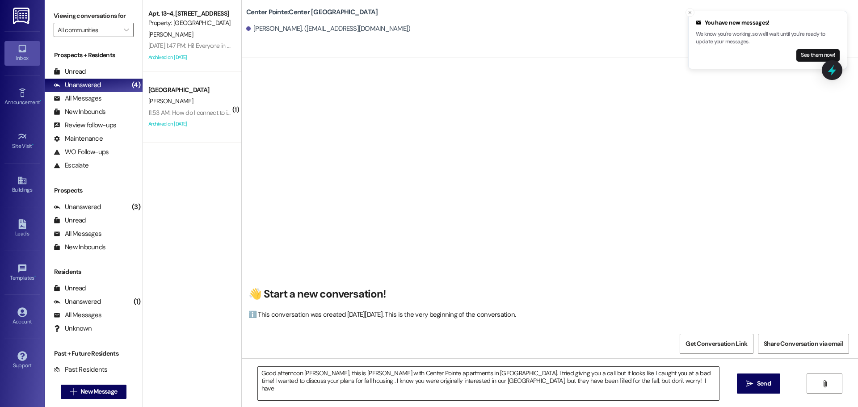
click at [663, 382] on textarea "Good afternoon [PERSON_NAME], this is [PERSON_NAME] with Center Pointe apartmen…" at bounding box center [488, 384] width 461 height 34
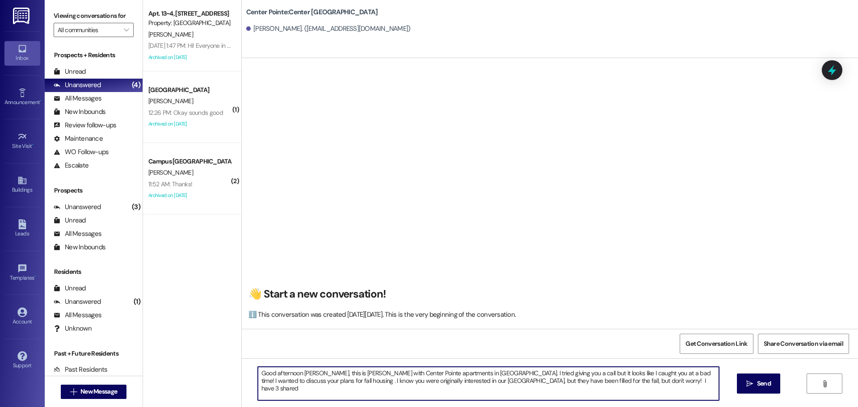
click at [658, 383] on textarea "Good afternoon [PERSON_NAME], this is [PERSON_NAME] with Center Pointe apartmen…" at bounding box center [488, 384] width 461 height 34
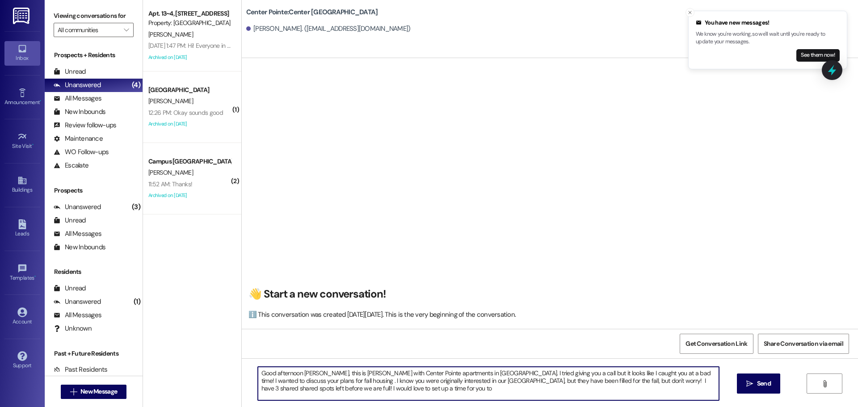
click at [421, 389] on textarea "Good afternoon [PERSON_NAME], this is [PERSON_NAME] with Center Pointe apartmen…" at bounding box center [488, 384] width 461 height 34
click at [477, 395] on textarea "Good afternoon [PERSON_NAME], this is [PERSON_NAME] with Center Pointe apartmen…" at bounding box center [488, 384] width 461 height 34
type textarea "Good afternoon [PERSON_NAME], this is [PERSON_NAME] with Center Pointe apartmen…"
click at [477, 395] on textarea "Good afternoon [PERSON_NAME], this is [PERSON_NAME] with Center Pointe apartmen…" at bounding box center [488, 384] width 461 height 34
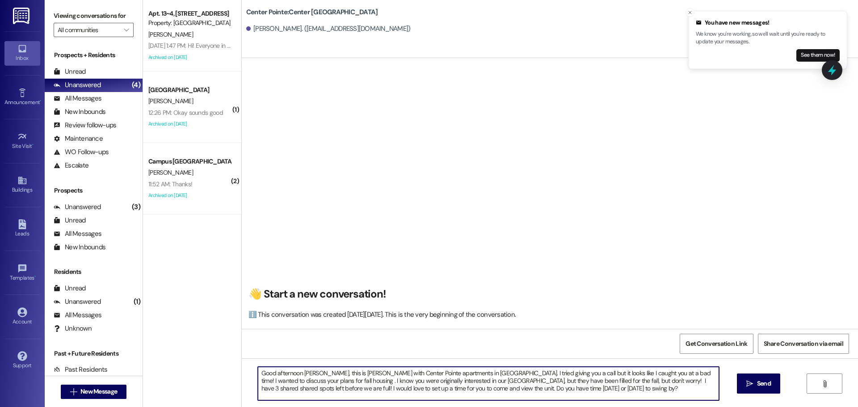
click at [477, 395] on textarea "Good afternoon [PERSON_NAME], this is [PERSON_NAME] with Center Pointe apartmen…" at bounding box center [488, 384] width 461 height 34
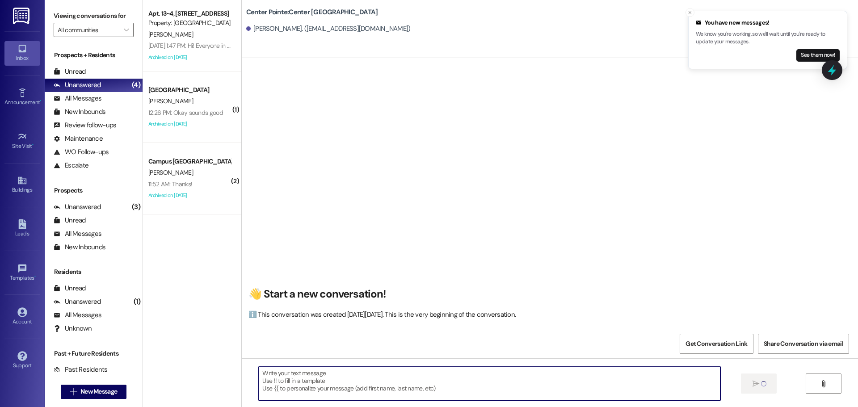
scroll to position [0, 0]
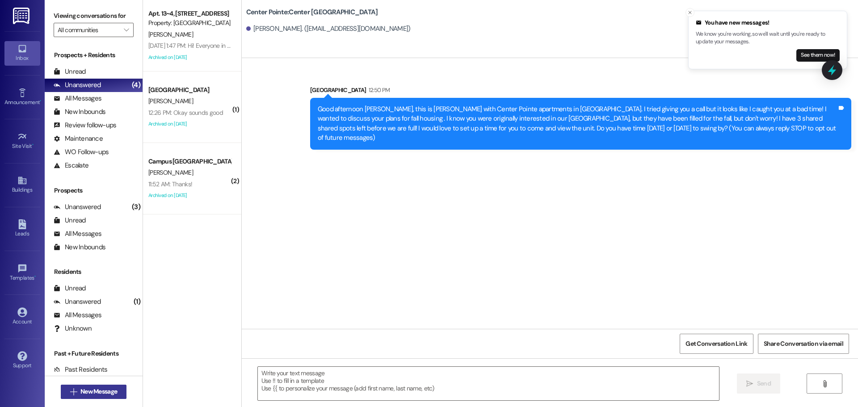
click at [126, 393] on div " New Message" at bounding box center [94, 391] width 98 height 31
click at [120, 393] on button " New Message" at bounding box center [94, 392] width 66 height 14
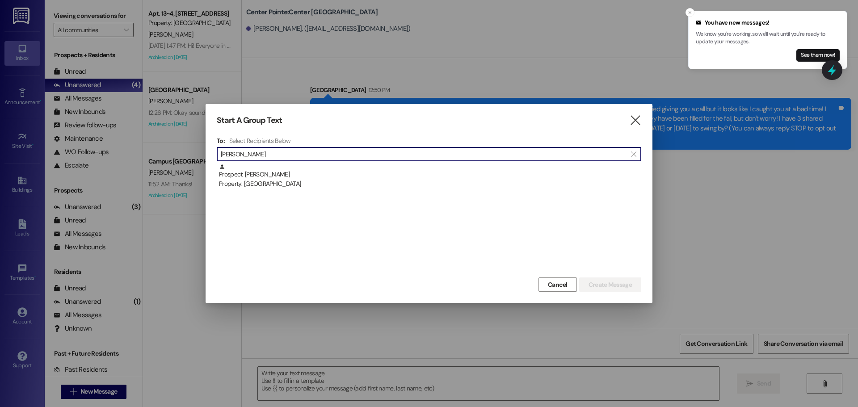
type input "[PERSON_NAME]"
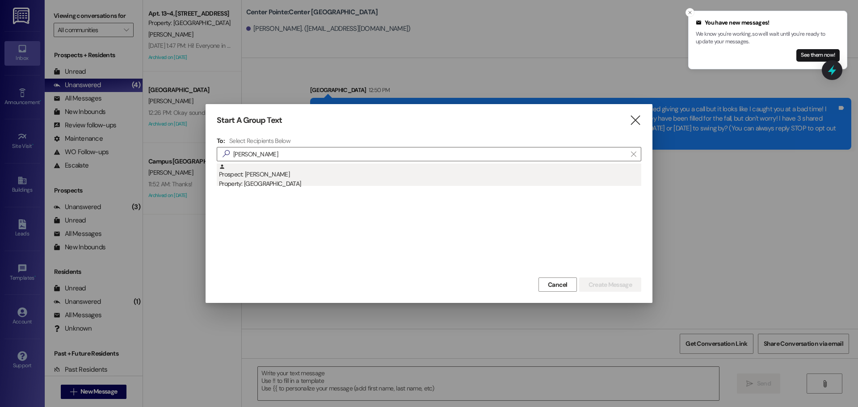
click at [344, 182] on div "Property: [GEOGRAPHIC_DATA]" at bounding box center [430, 183] width 422 height 9
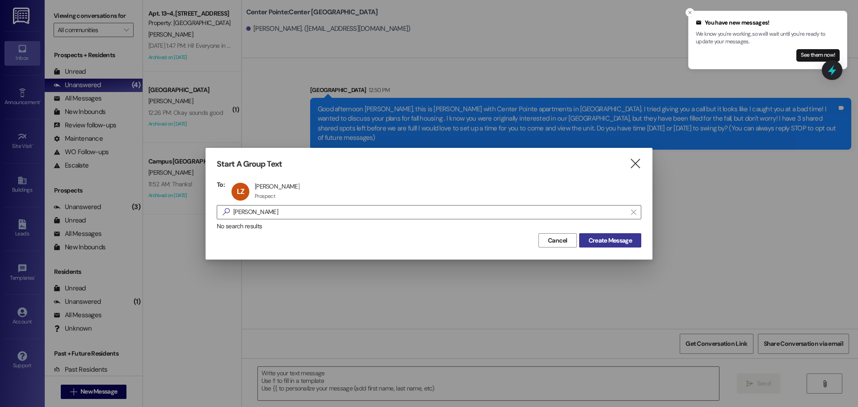
drag, startPoint x: 616, startPoint y: 252, endPoint x: 611, endPoint y: 235, distance: 17.1
click at [612, 237] on div "Start A Group Text  To: [PERSON_NAME] Zanotti [PERSON_NAME] Prospect Prospect …" at bounding box center [429, 203] width 447 height 111
click at [611, 235] on button "Create Message" at bounding box center [610, 240] width 62 height 14
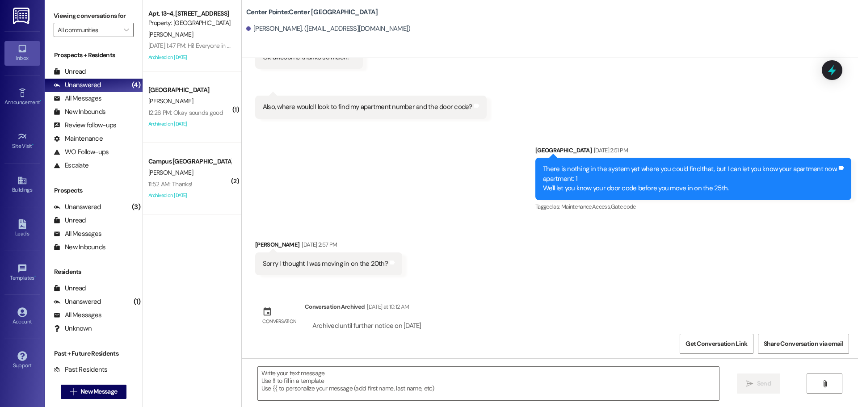
scroll to position [143, 0]
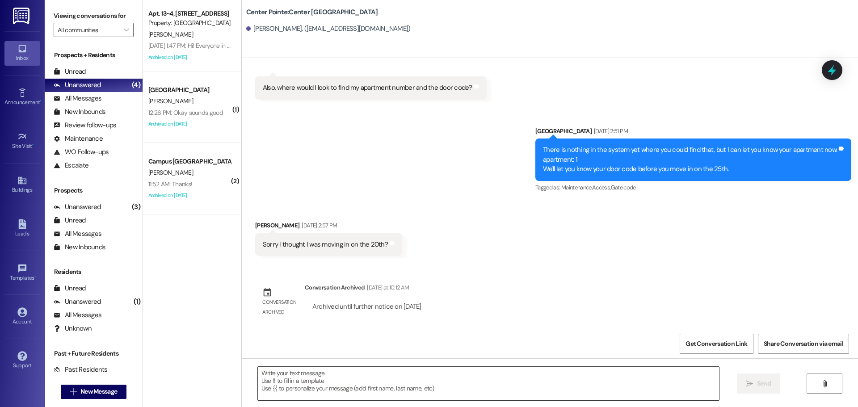
click at [431, 394] on textarea at bounding box center [488, 384] width 461 height 34
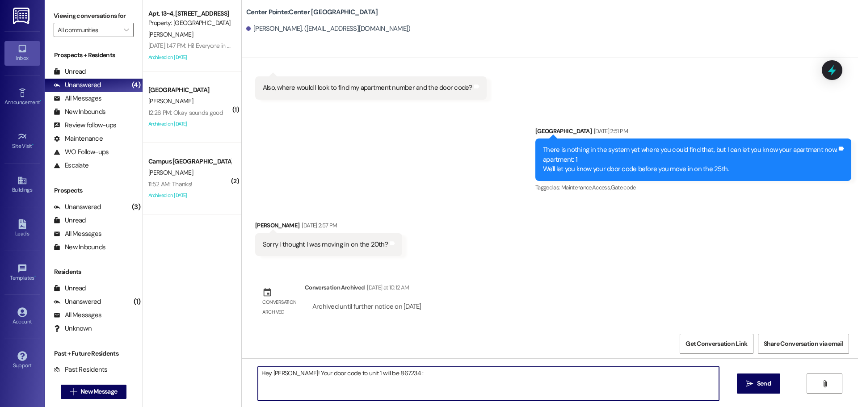
type textarea "Hey [PERSON_NAME]! Your door code to unit 1 will be 867234 :)"
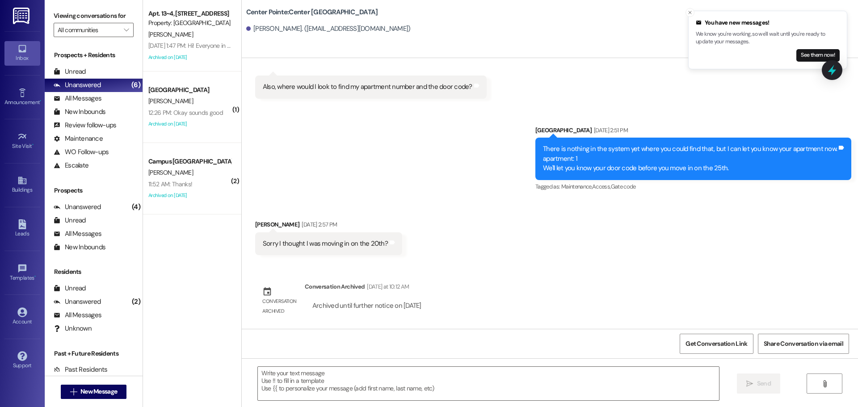
scroll to position [206, 0]
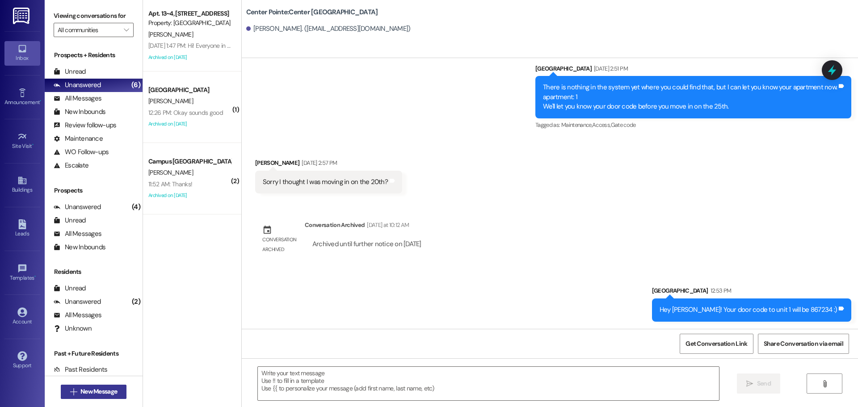
click at [117, 390] on button " New Message" at bounding box center [94, 392] width 66 height 14
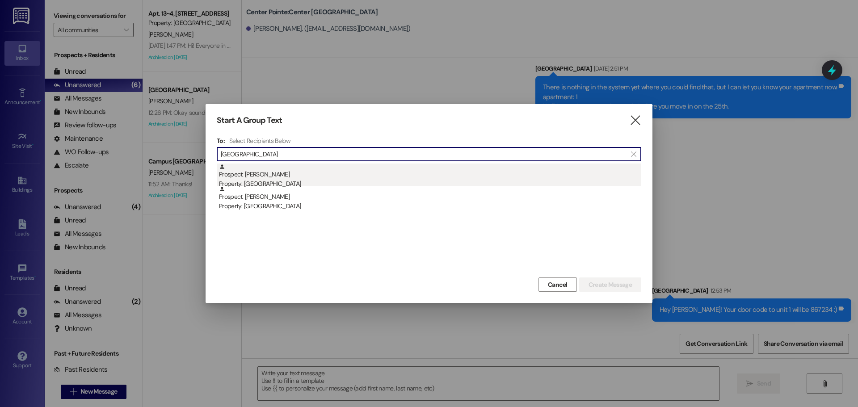
type input "[GEOGRAPHIC_DATA]"
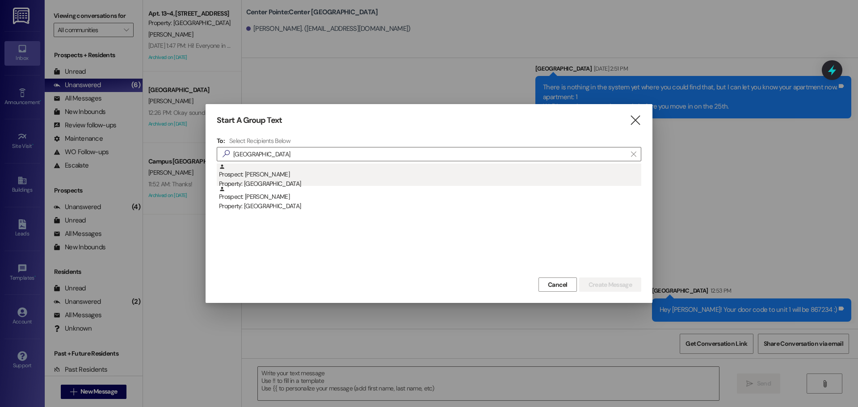
click at [284, 180] on div "Property: [GEOGRAPHIC_DATA]" at bounding box center [430, 183] width 422 height 9
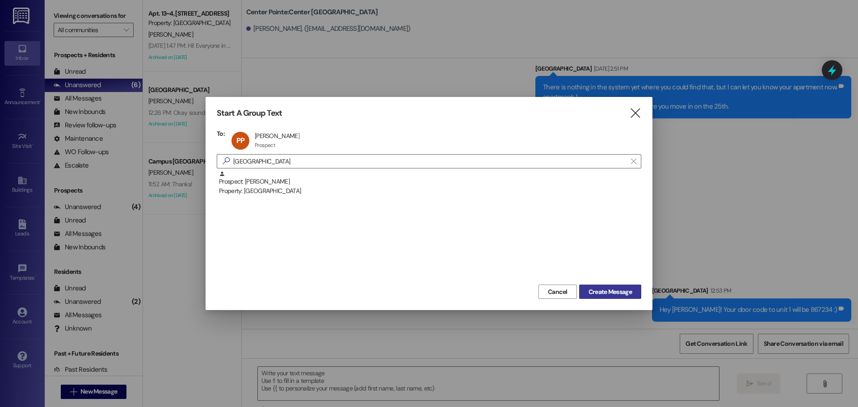
click at [599, 291] on span "Create Message" at bounding box center [609, 291] width 43 height 9
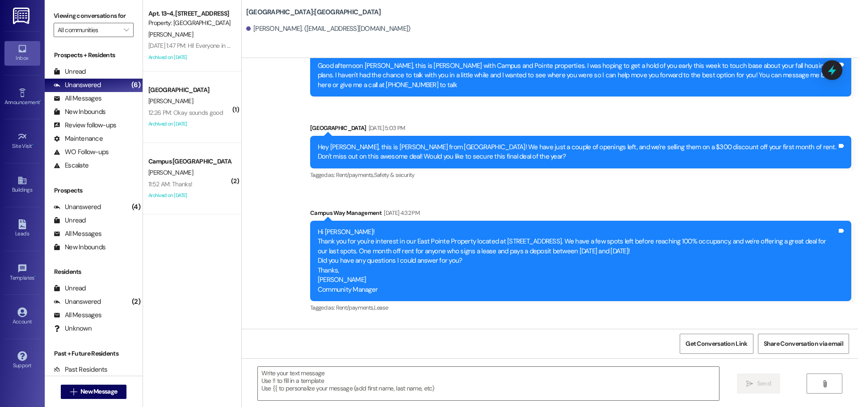
scroll to position [729, 0]
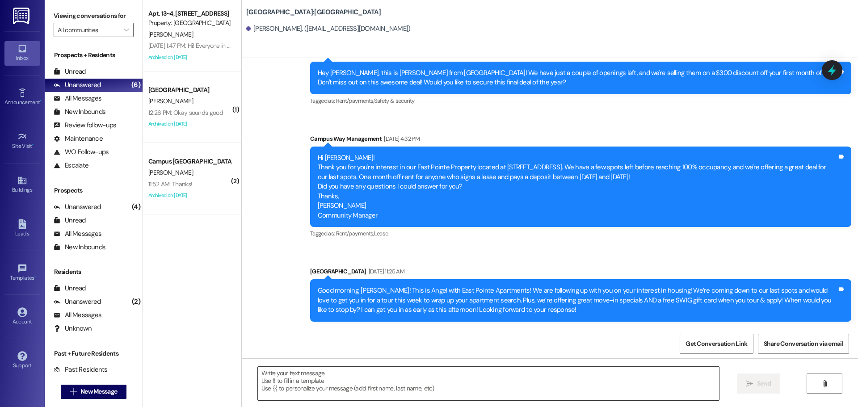
click at [481, 373] on textarea at bounding box center [488, 384] width 461 height 34
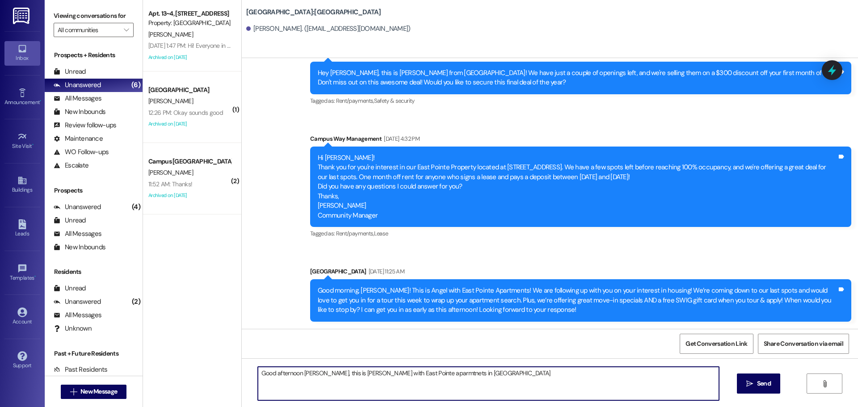
click at [398, 373] on textarea "Good afternoon [PERSON_NAME], this is [PERSON_NAME] with East Pointe aparmtnets…" at bounding box center [488, 384] width 461 height 34
click at [486, 369] on textarea "Good afternoon [PERSON_NAME], this is [PERSON_NAME] with East Pointe apartments…" at bounding box center [488, 384] width 461 height 34
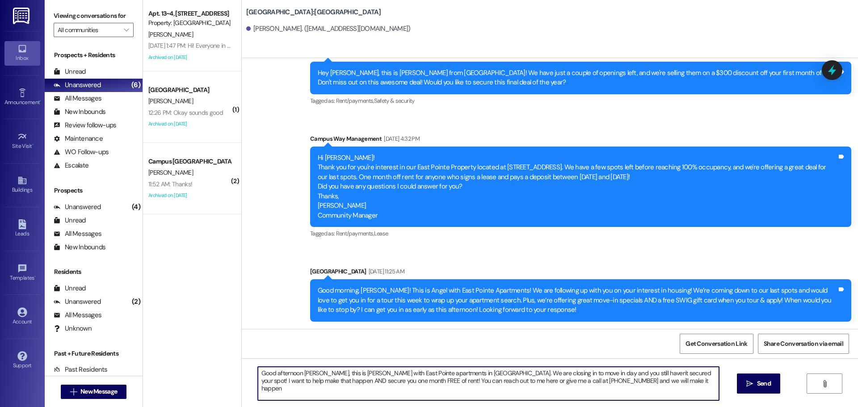
type textarea "Good afternoon [PERSON_NAME], this is [PERSON_NAME] with East Pointe apartments…"
click at [486, 369] on textarea "Good afternoon [PERSON_NAME], this is [PERSON_NAME] with East Pointe apartments…" at bounding box center [488, 384] width 461 height 34
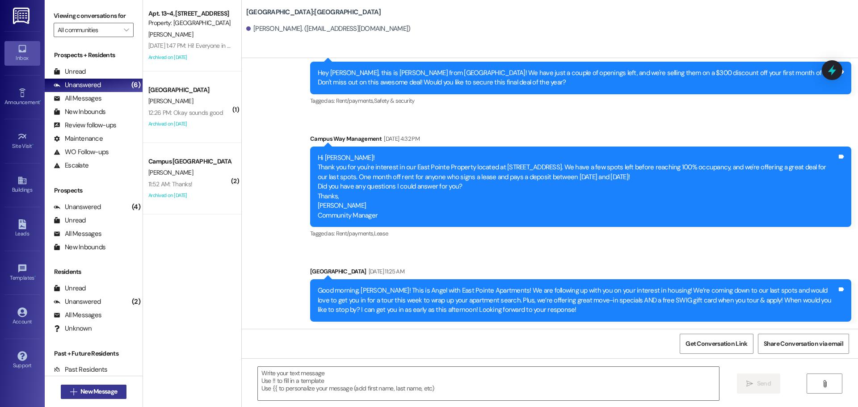
click at [117, 390] on button " New Message" at bounding box center [94, 392] width 66 height 14
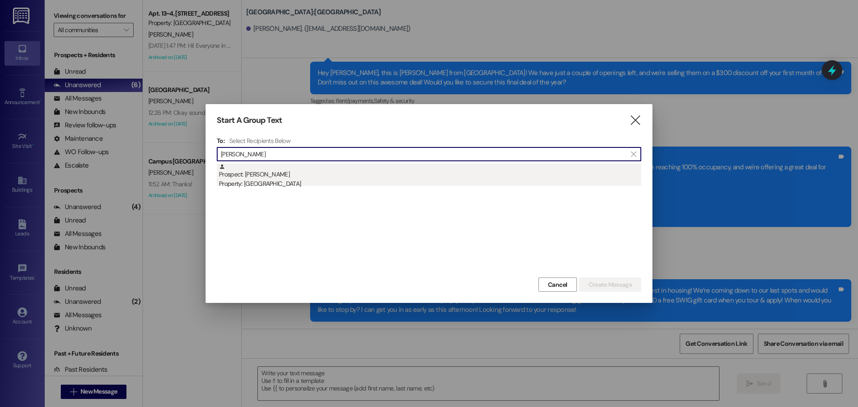
type input "[PERSON_NAME]"
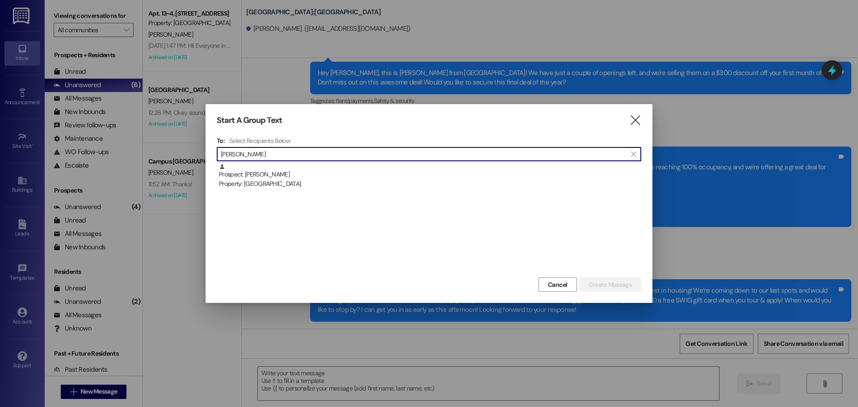
drag, startPoint x: 263, startPoint y: 180, endPoint x: 368, endPoint y: 194, distance: 105.8
click at [264, 180] on div "Property: [GEOGRAPHIC_DATA]" at bounding box center [430, 183] width 422 height 9
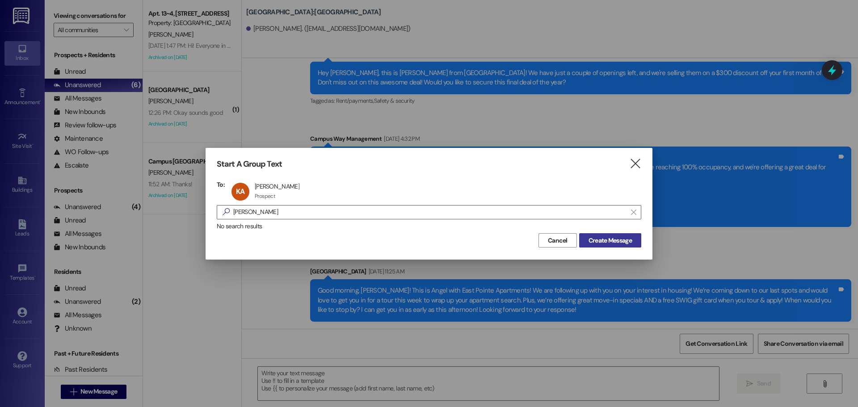
click at [586, 234] on button "Create Message" at bounding box center [610, 240] width 62 height 14
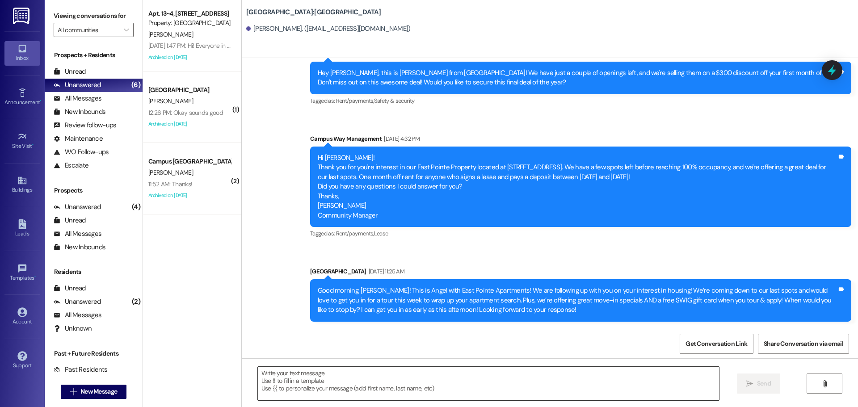
scroll to position [0, 0]
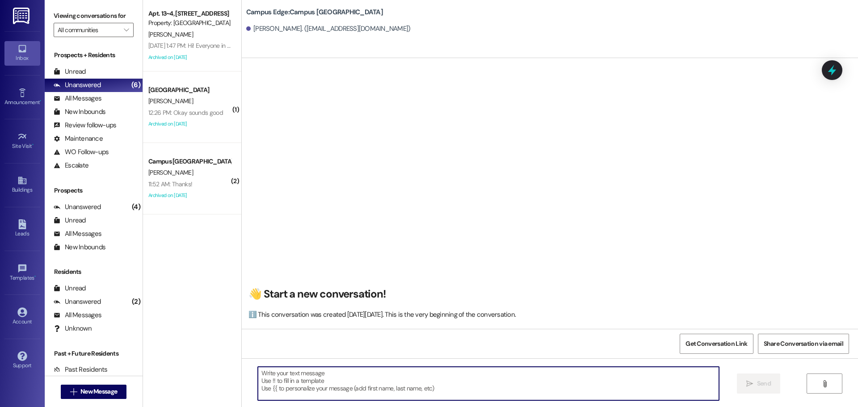
click at [425, 386] on textarea at bounding box center [488, 384] width 461 height 34
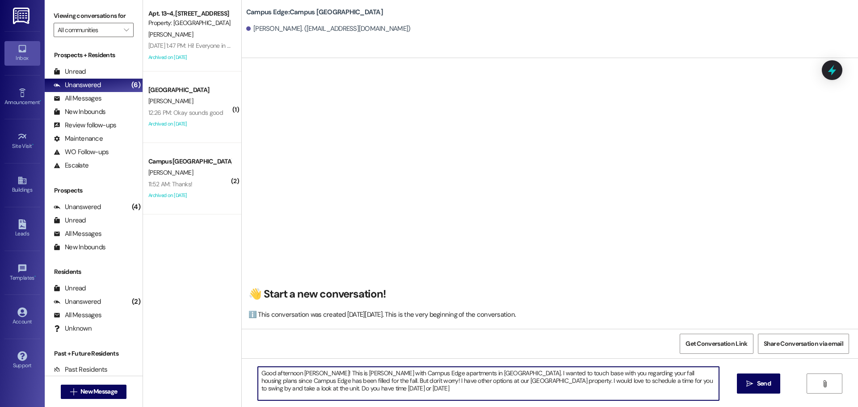
type textarea "Good afternoon [PERSON_NAME]! This is [PERSON_NAME] with Campus Edge apartments…"
click at [425, 386] on textarea "Good afternoon [PERSON_NAME]! This is [PERSON_NAME] with Campus Edge apartments…" at bounding box center [488, 384] width 461 height 34
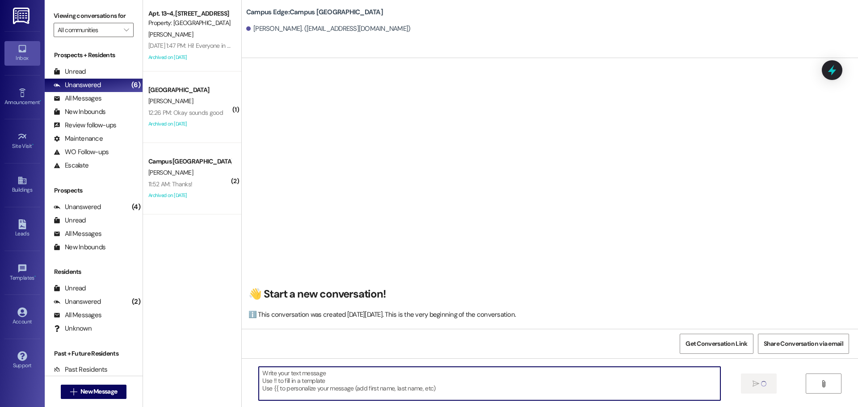
scroll to position [0, 0]
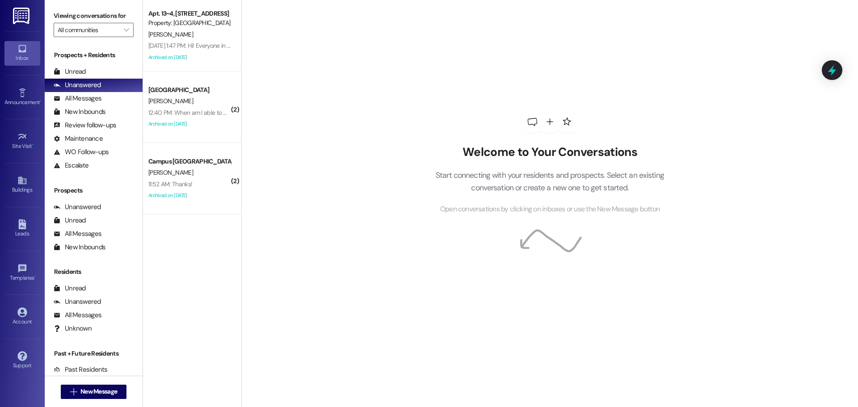
click at [88, 400] on div " New Message" at bounding box center [94, 392] width 66 height 22
click at [94, 394] on span "New Message" at bounding box center [98, 391] width 37 height 9
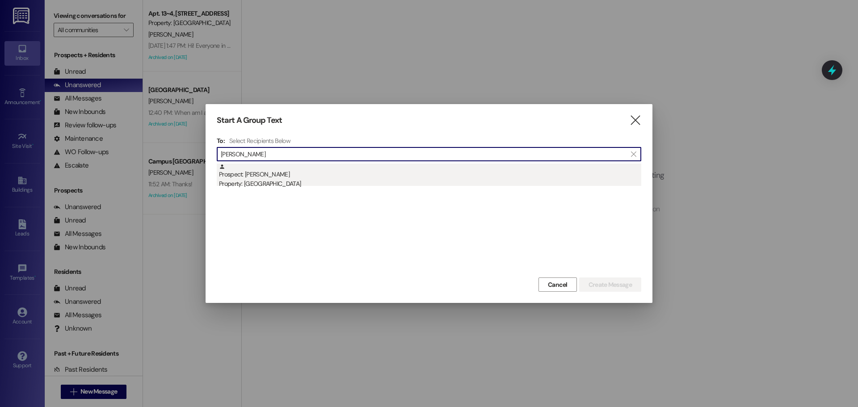
type input "camille most"
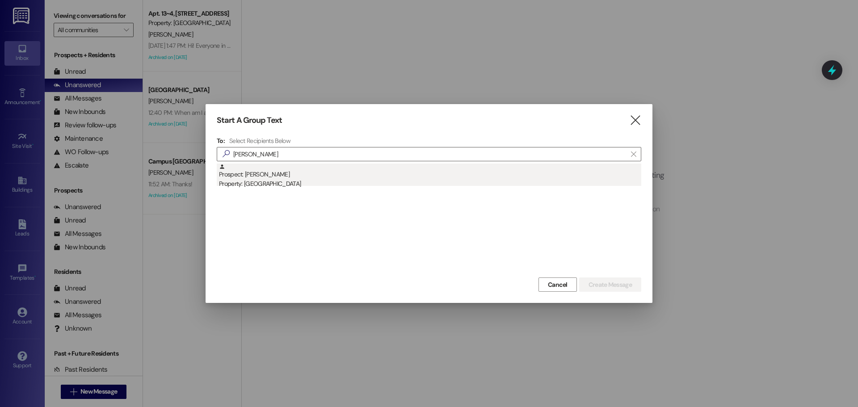
click at [295, 188] on div "Property: South Pointe" at bounding box center [430, 183] width 422 height 9
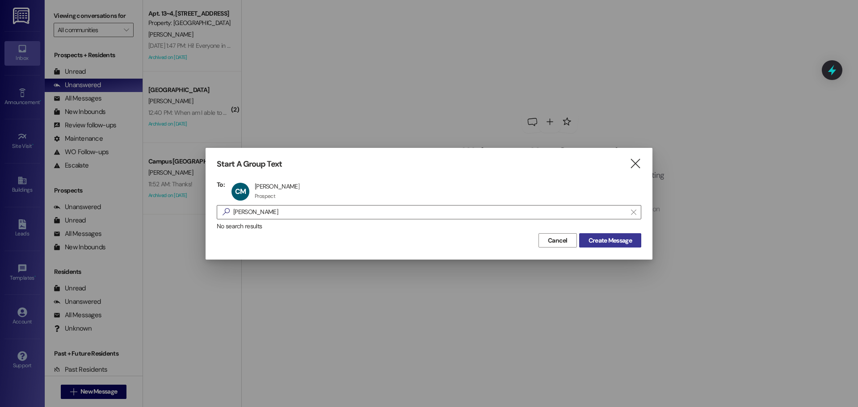
click at [590, 234] on button "Create Message" at bounding box center [610, 240] width 62 height 14
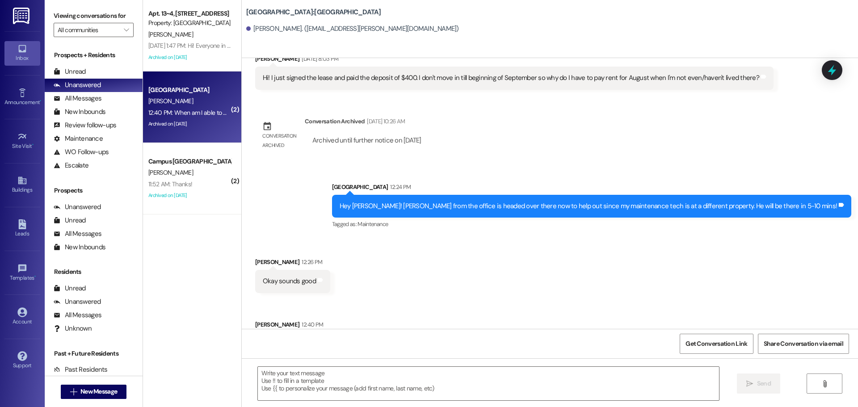
scroll to position [178, 0]
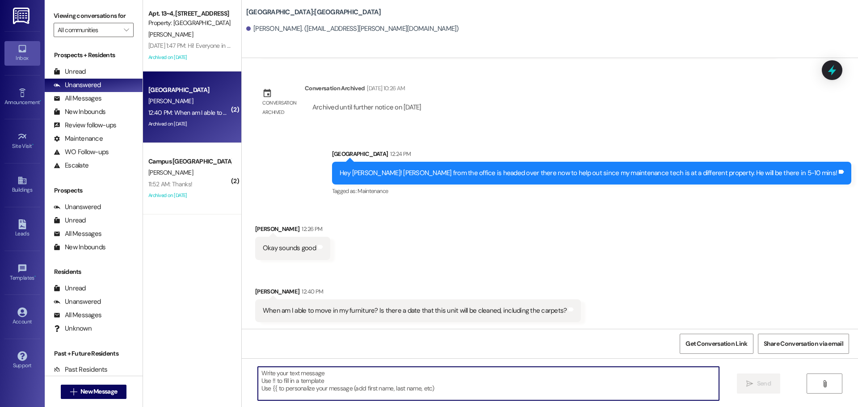
click at [447, 385] on textarea at bounding box center [488, 384] width 461 height 34
type textarea "W"
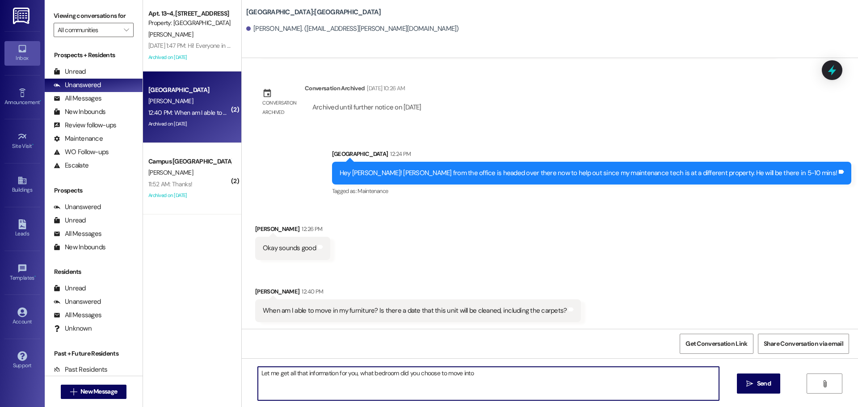
type textarea "Let me get all that information for you, what bedroom did you choose to move in…"
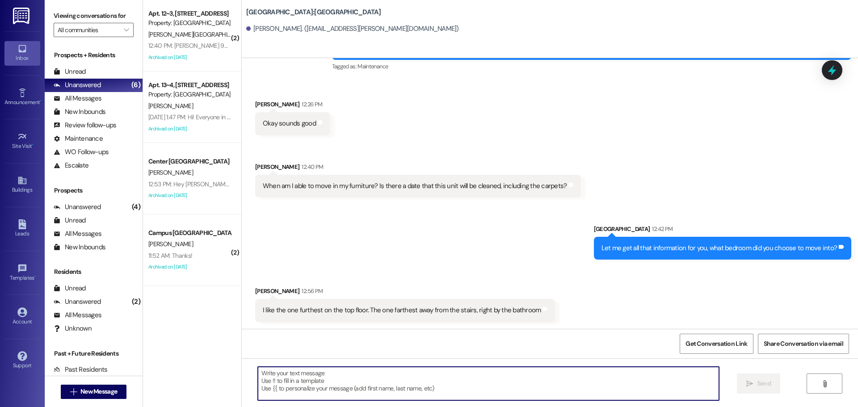
scroll to position [303, 0]
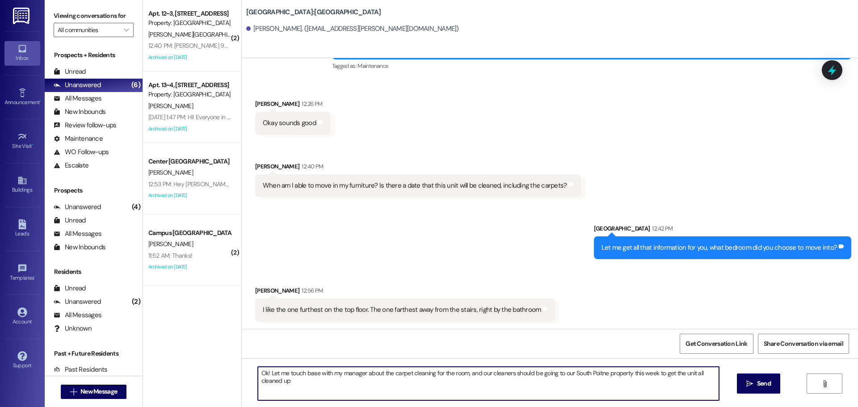
type textarea "Ok! Let me touch base with my manager about the carpet cleaning for the room, a…"
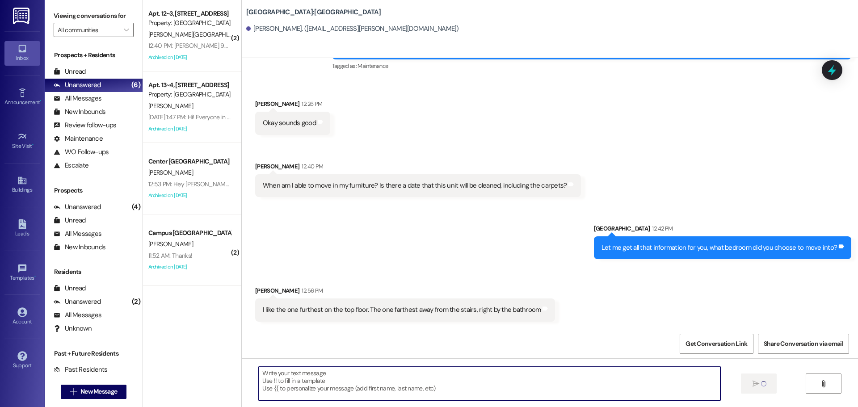
scroll to position [302, 0]
